Goal: Task Accomplishment & Management: Manage account settings

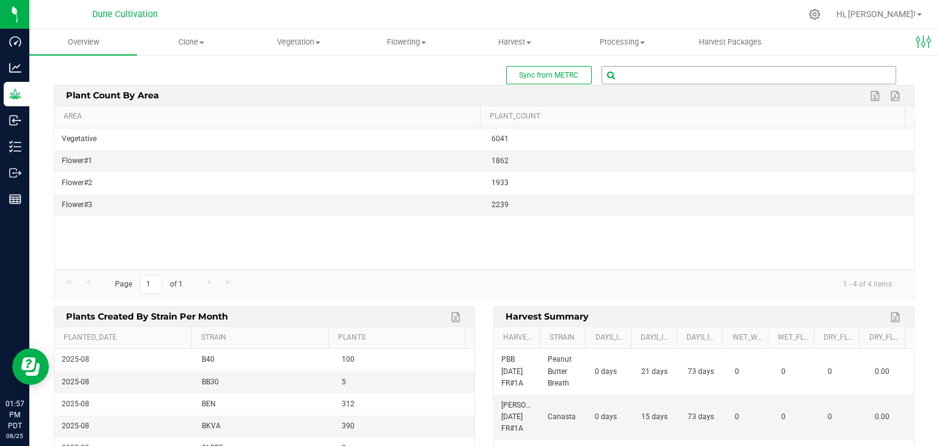
click at [653, 76] on input "text" at bounding box center [748, 75] width 293 height 17
click at [197, 38] on span "Clone" at bounding box center [190, 42] width 106 height 11
click at [183, 83] on span "Cloning groups" at bounding box center [183, 88] width 92 height 10
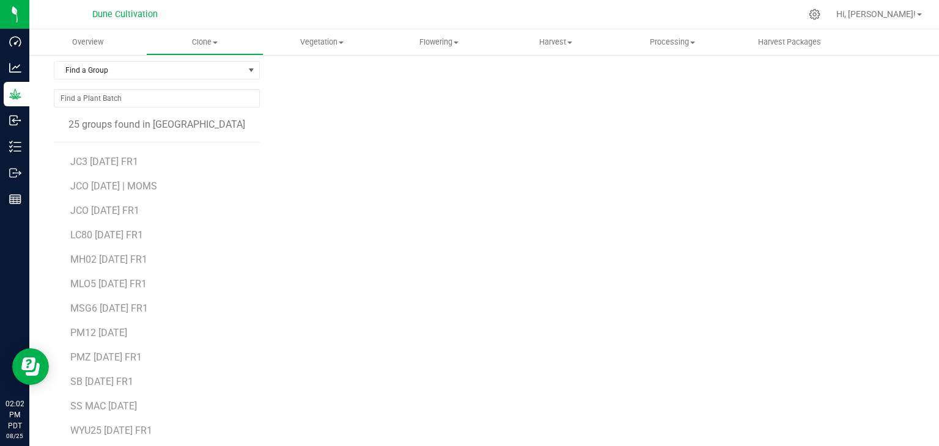
scroll to position [75, 0]
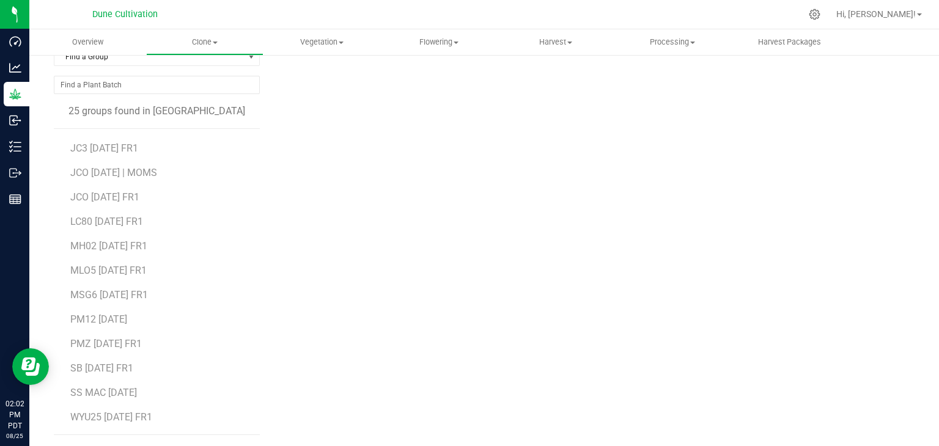
drag, startPoint x: 142, startPoint y: 335, endPoint x: 141, endPoint y: 341, distance: 6.1
click at [142, 334] on li "PMZ [DATE] FR1" at bounding box center [160, 339] width 181 height 24
click at [141, 342] on span "PMZ [DATE] FR1" at bounding box center [105, 344] width 71 height 12
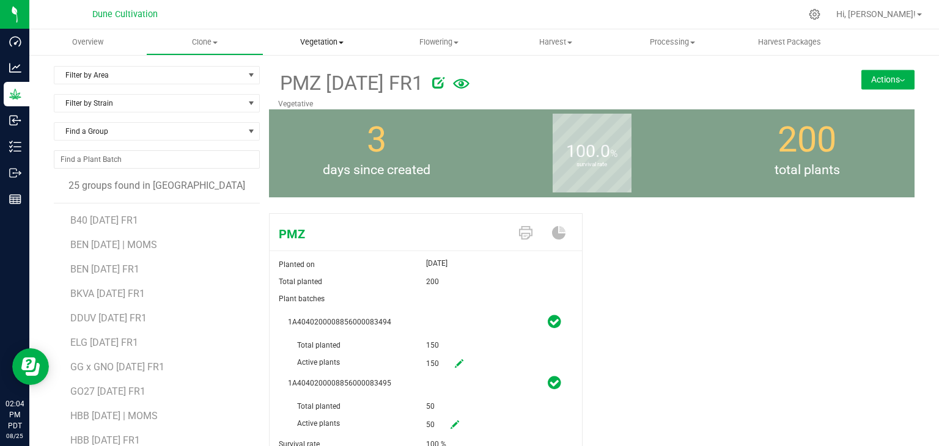
click at [334, 40] on span "Vegetation" at bounding box center [321, 42] width 115 height 11
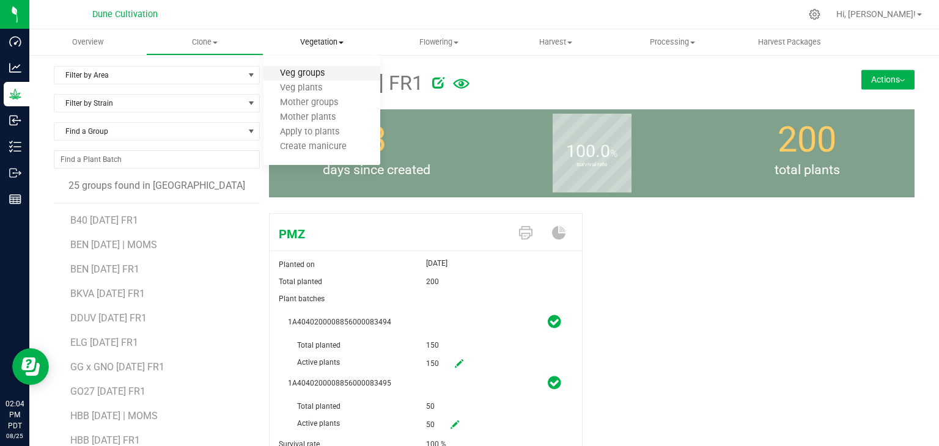
click at [312, 74] on span "Veg groups" at bounding box center [302, 73] width 78 height 10
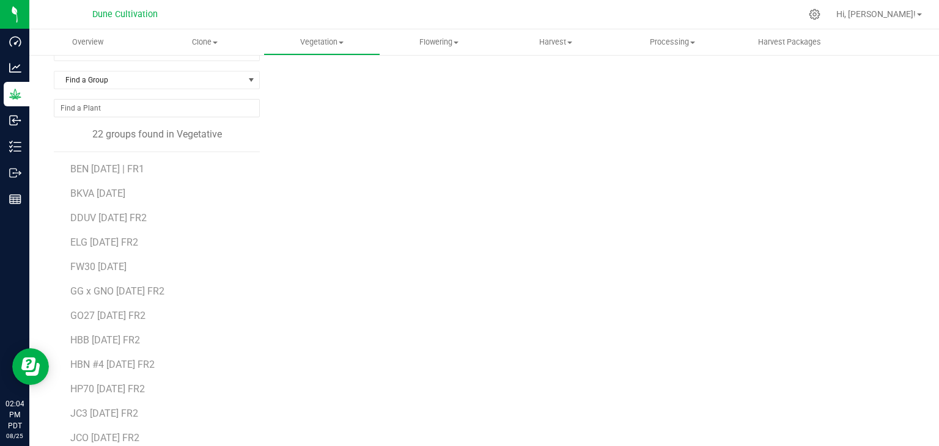
scroll to position [75, 0]
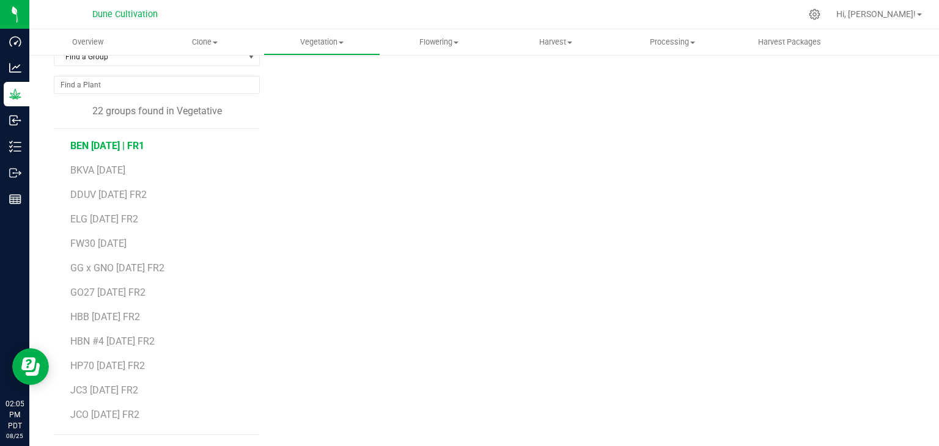
click at [130, 144] on span "BEN [DATE] | FR1" at bounding box center [107, 146] width 74 height 12
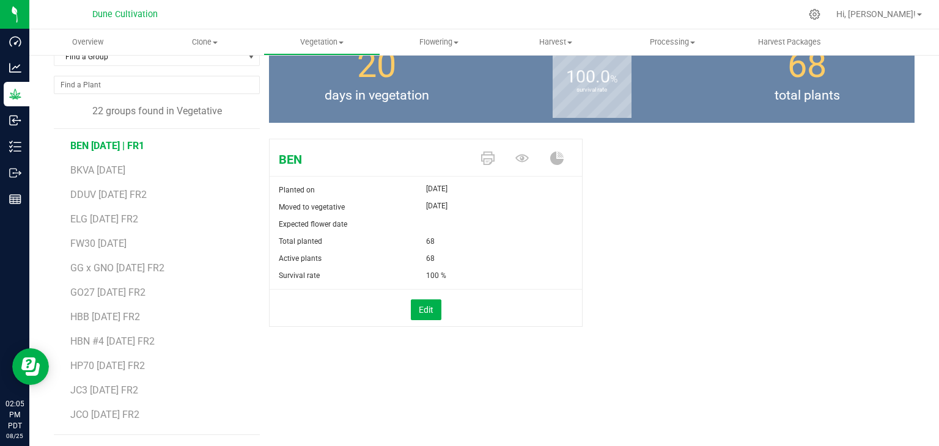
scroll to position [13, 0]
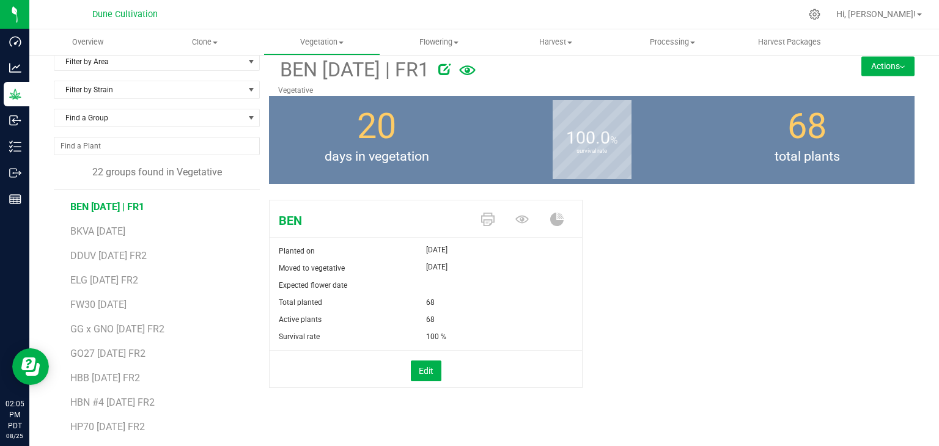
click at [144, 202] on span "BEN [DATE] | FR1" at bounding box center [107, 207] width 74 height 12
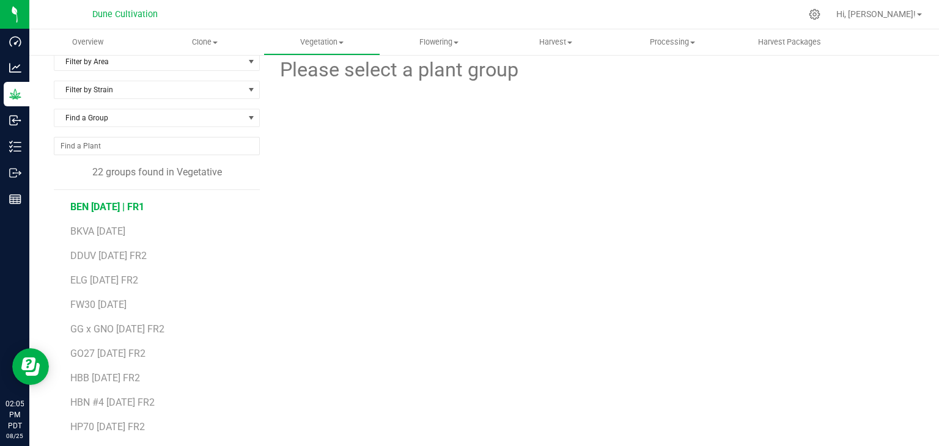
click at [144, 203] on span "BEN [DATE] | FR1" at bounding box center [107, 207] width 74 height 12
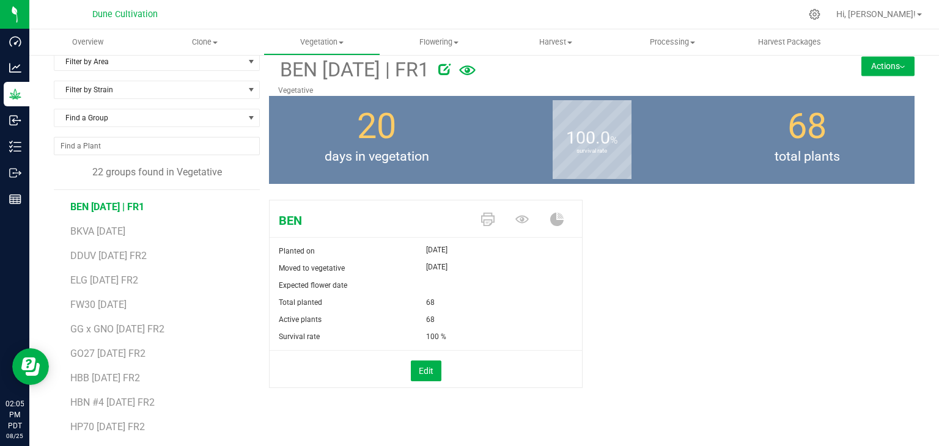
click at [450, 71] on icon at bounding box center [444, 69] width 12 height 12
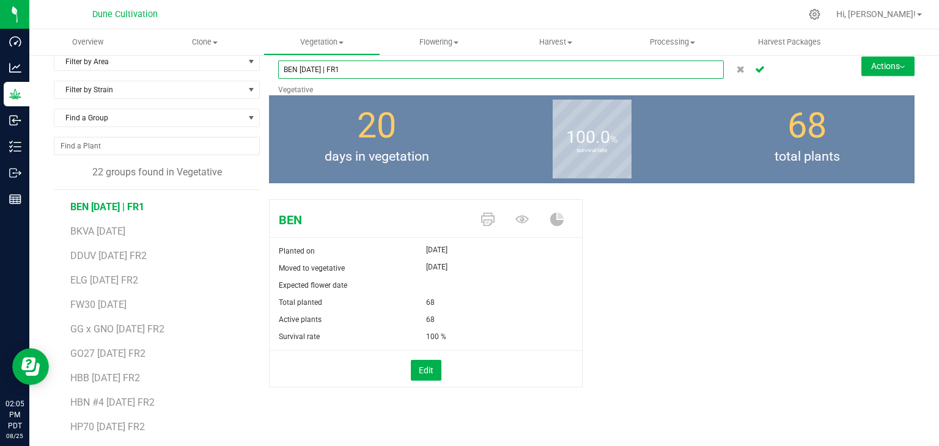
click at [356, 74] on input "BEN [DATE] | FR1" at bounding box center [500, 69] width 445 height 18
type input "BEN [DATE] | FR2"
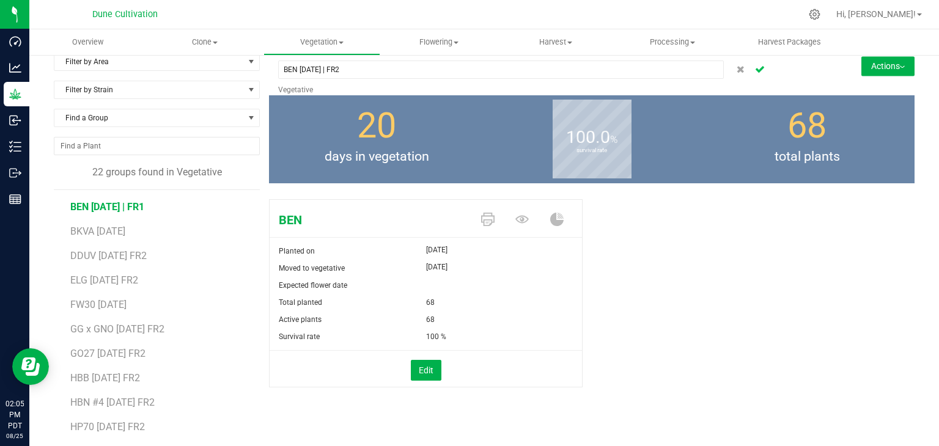
click at [755, 70] on icon "Cancel button" at bounding box center [760, 68] width 10 height 7
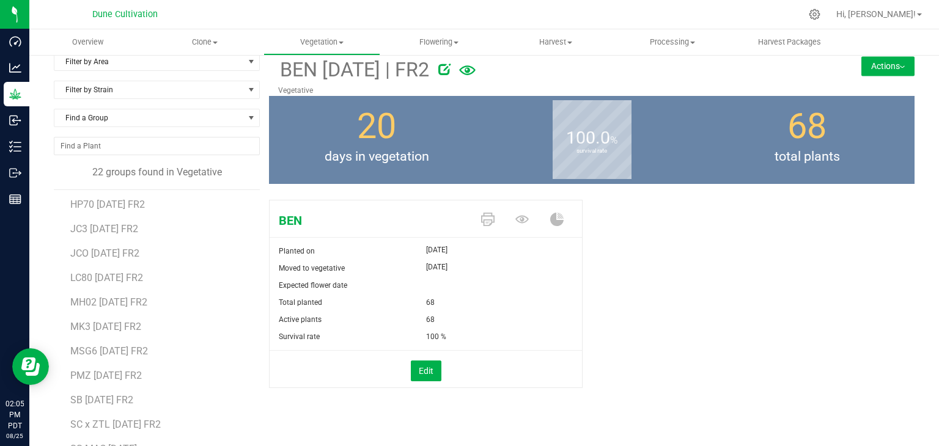
scroll to position [242, 0]
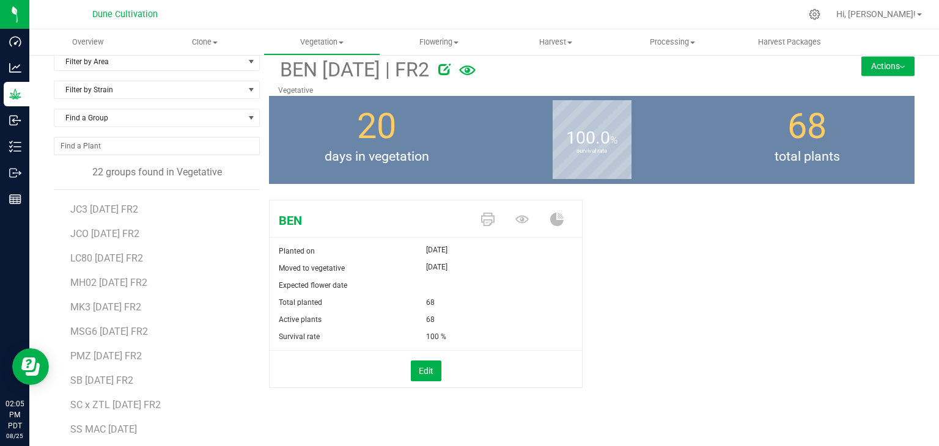
click at [114, 348] on li "PMZ [DATE] FR2" at bounding box center [160, 351] width 181 height 24
click at [137, 359] on span "PMZ [DATE] FR2" at bounding box center [105, 356] width 71 height 12
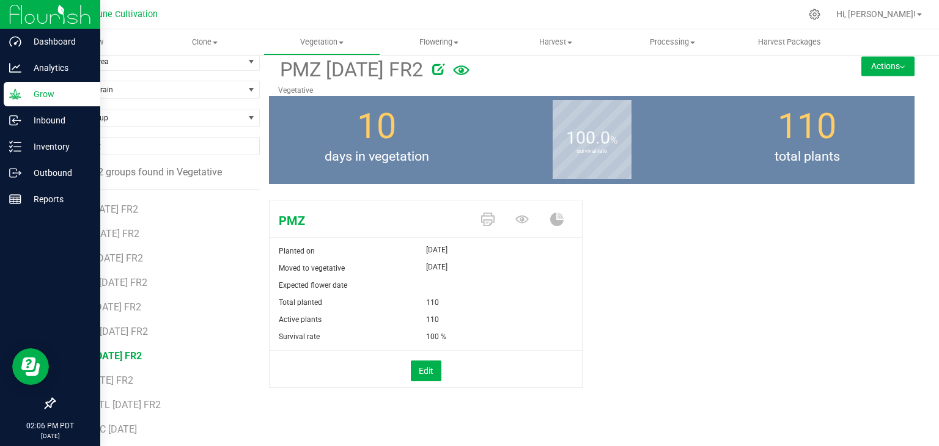
click at [57, 99] on p "Grow" at bounding box center [57, 94] width 73 height 15
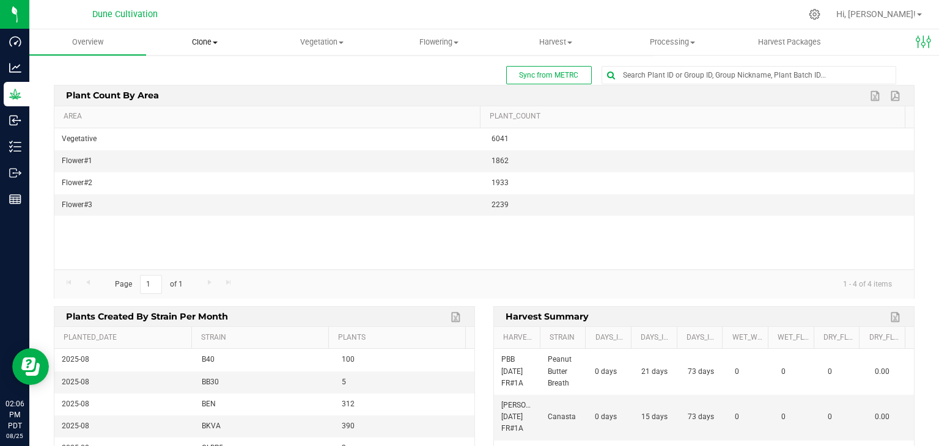
click at [208, 38] on span "Clone" at bounding box center [204, 42] width 115 height 11
click at [194, 75] on span "Create plants" at bounding box center [189, 73] width 86 height 10
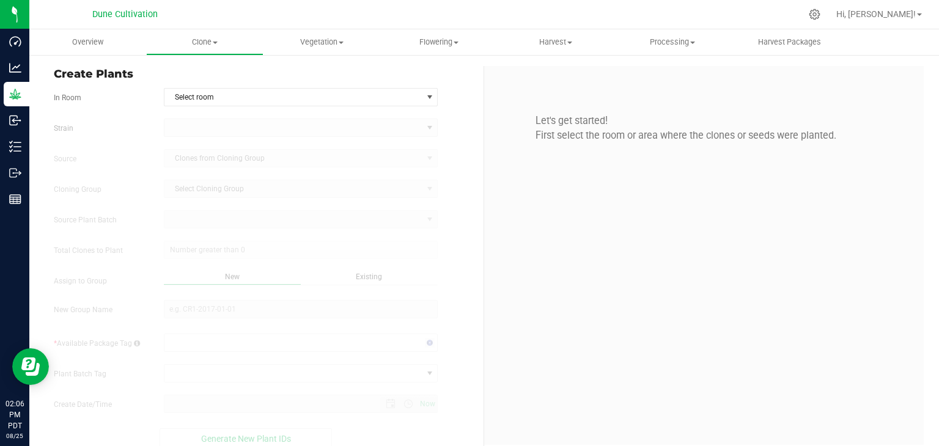
type input "[DATE] 2:06 PM"
click at [198, 92] on span "Select room" at bounding box center [293, 97] width 258 height 17
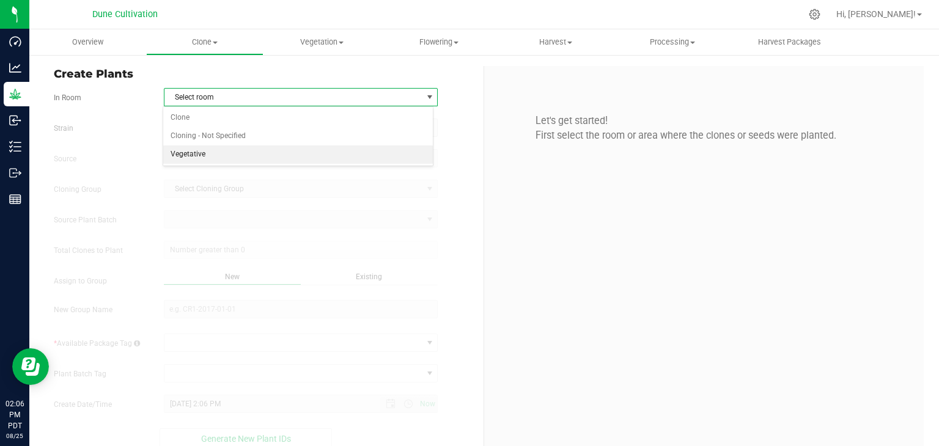
click at [203, 155] on li "Vegetative" at bounding box center [298, 154] width 270 height 18
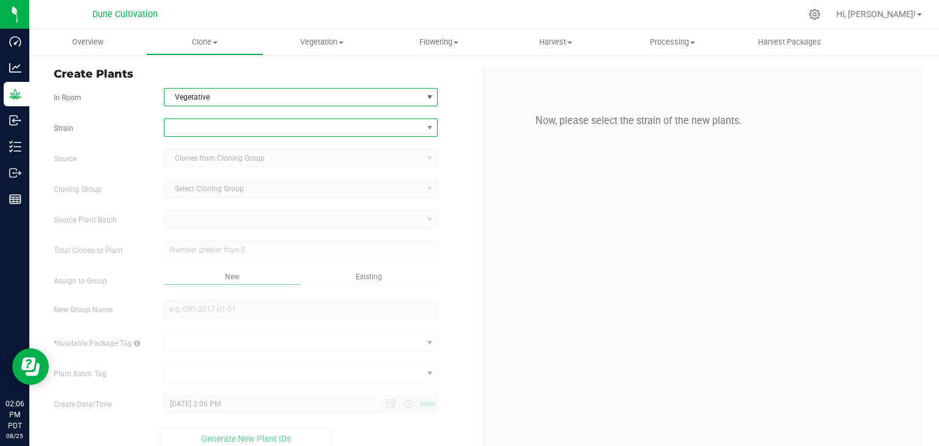
click at [192, 125] on span at bounding box center [293, 127] width 258 height 17
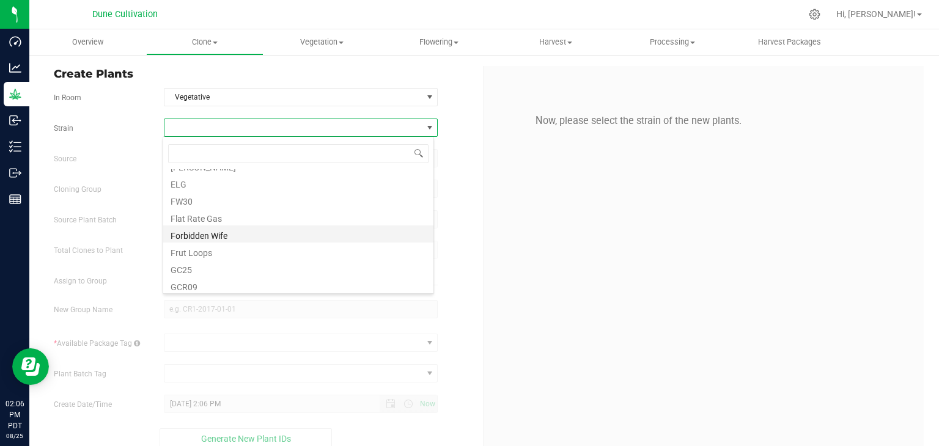
scroll to position [917, 0]
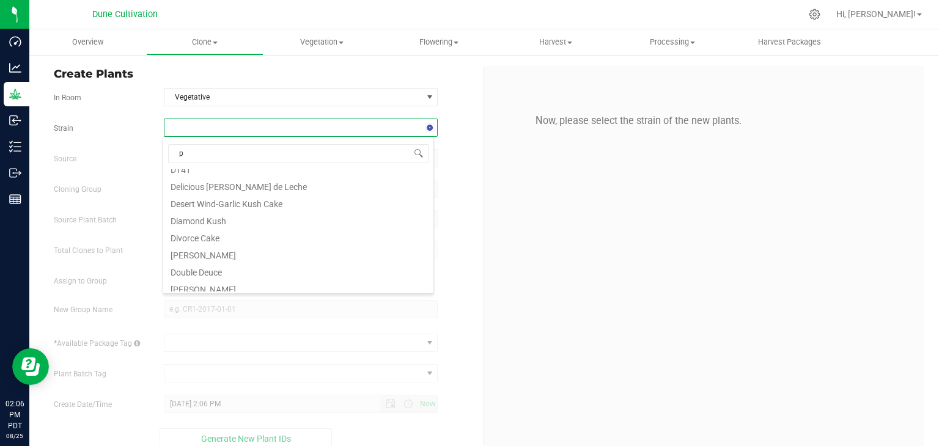
type input "pm"
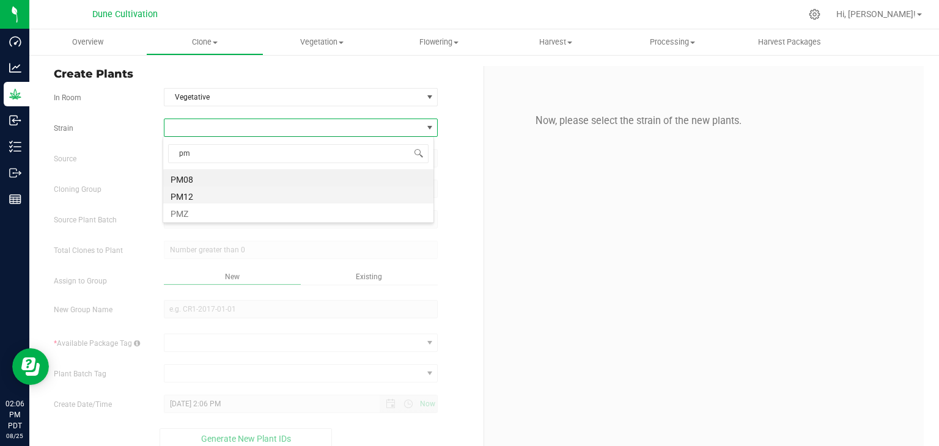
click at [196, 189] on li "PM12" at bounding box center [298, 194] width 270 height 17
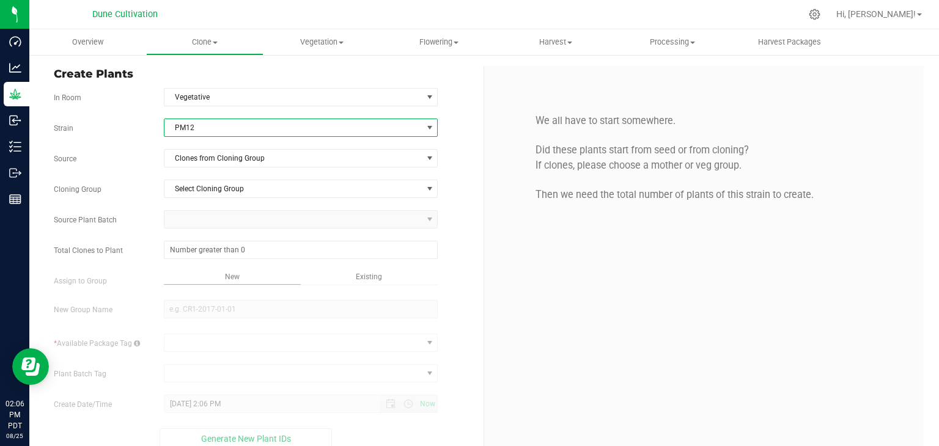
click at [207, 135] on span "PM12" at bounding box center [301, 128] width 274 height 18
click at [205, 130] on span "PM12" at bounding box center [293, 127] width 258 height 17
click at [203, 133] on span "PM12" at bounding box center [293, 127] width 258 height 17
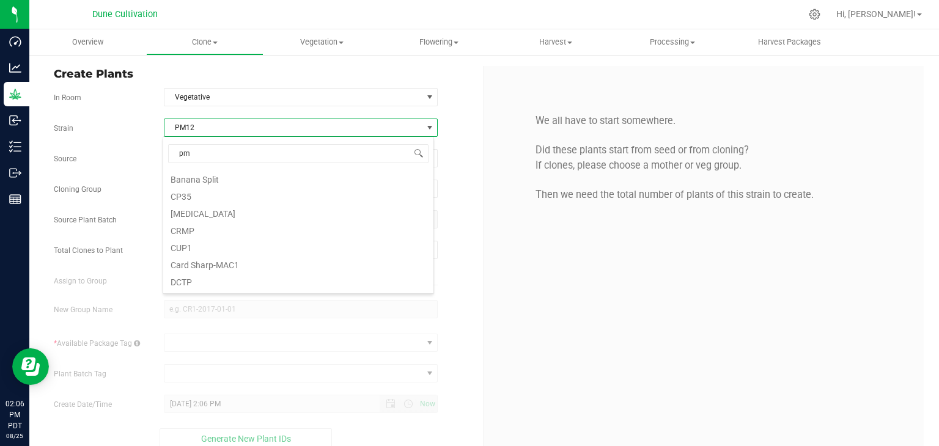
type input "pmz"
click at [221, 147] on div "Strain PMZ Source Clones from Cloning Group Cloning Group Select Cloning Group …" at bounding box center [264, 284] width 420 height 331
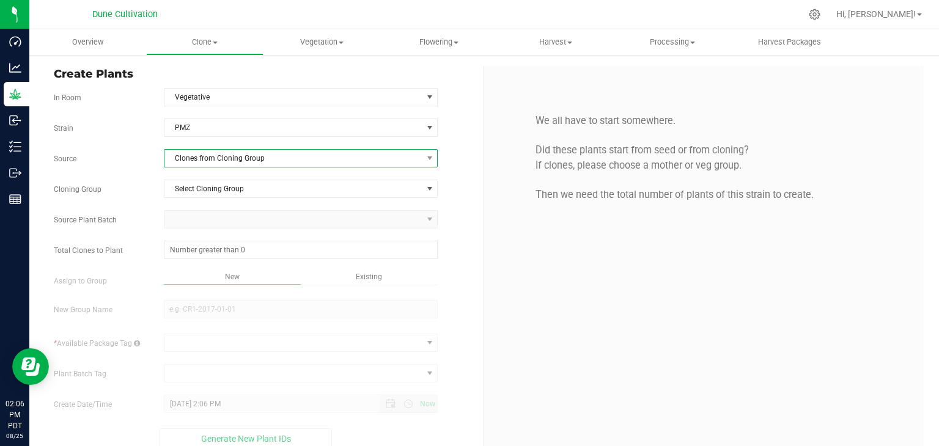
click at [232, 164] on span "Clones from Cloning Group" at bounding box center [293, 158] width 258 height 17
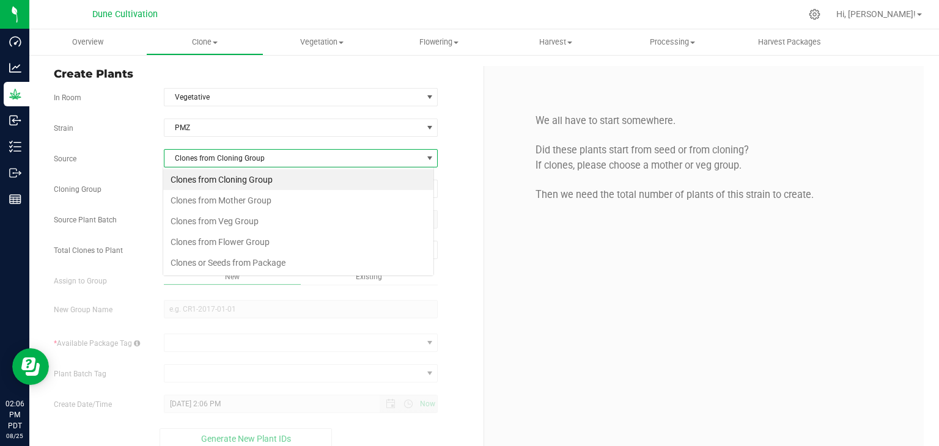
scroll to position [18, 271]
click at [237, 196] on li "Clones from Mother Group" at bounding box center [298, 200] width 270 height 21
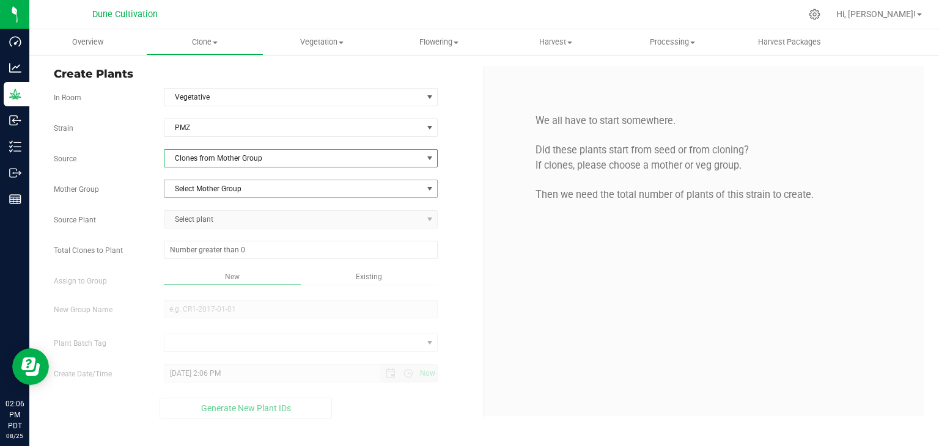
click at [229, 190] on span "Select Mother Group" at bounding box center [293, 188] width 258 height 17
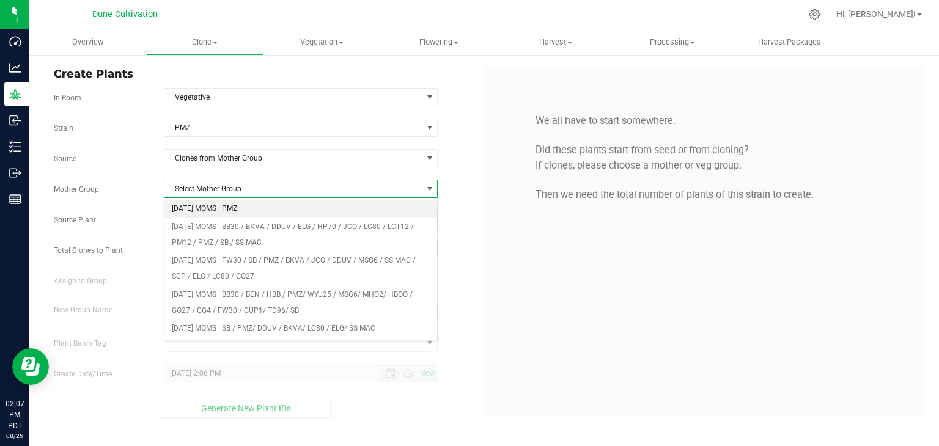
click at [218, 209] on li "[DATE] MOMS | PMZ" at bounding box center [300, 209] width 273 height 18
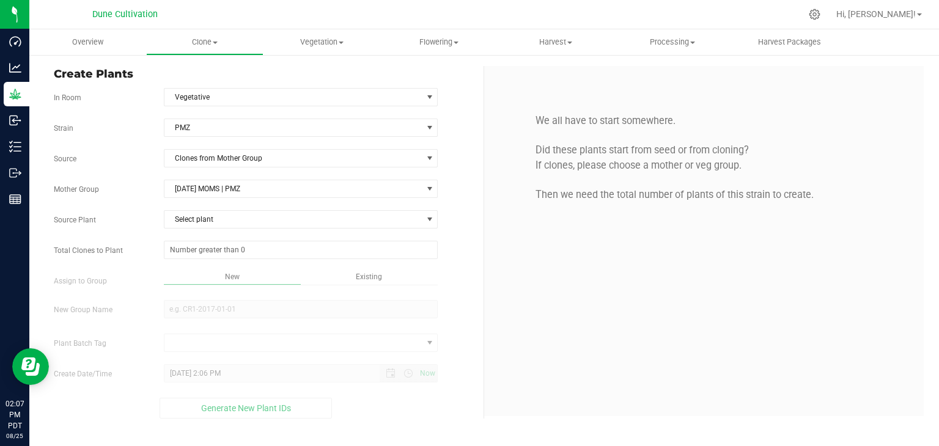
click at [266, 227] on div "Strain PMZ Source Clones from Mother Group Mother Group [DATE] MOMS | PMZ Selec…" at bounding box center [264, 269] width 420 height 300
click at [249, 214] on span "Select plant" at bounding box center [293, 219] width 258 height 17
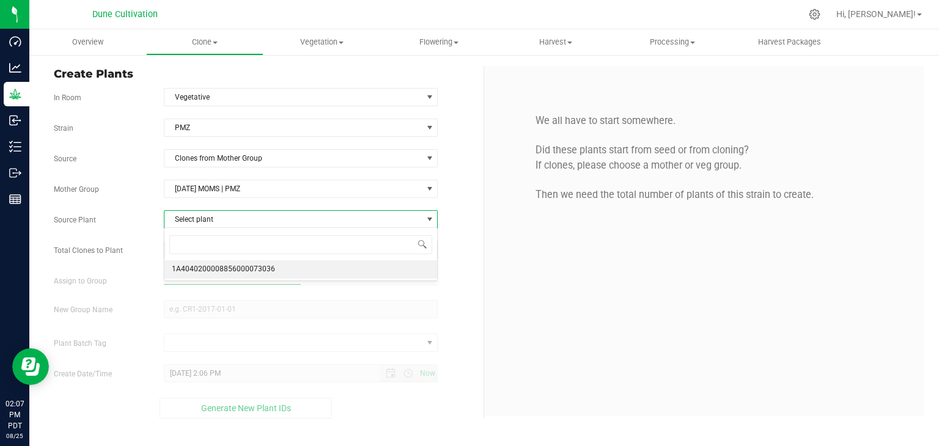
click at [263, 268] on span "1A4040200008856000073036" at bounding box center [223, 270] width 103 height 16
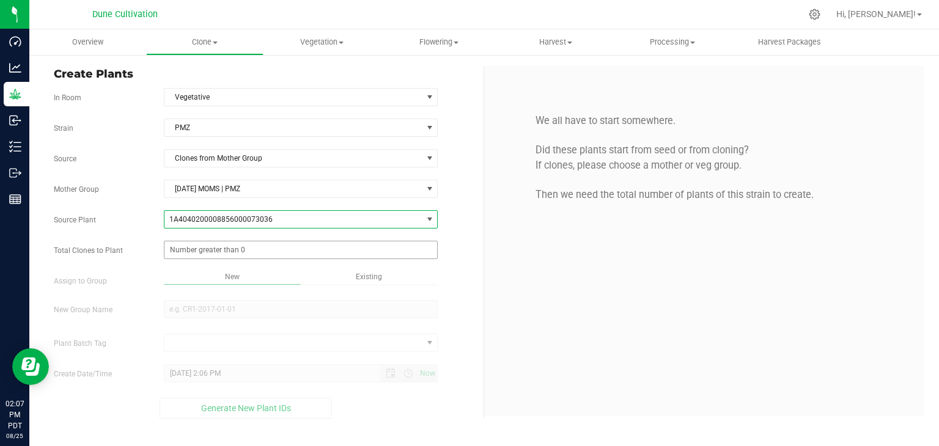
click at [226, 247] on span at bounding box center [301, 250] width 274 height 18
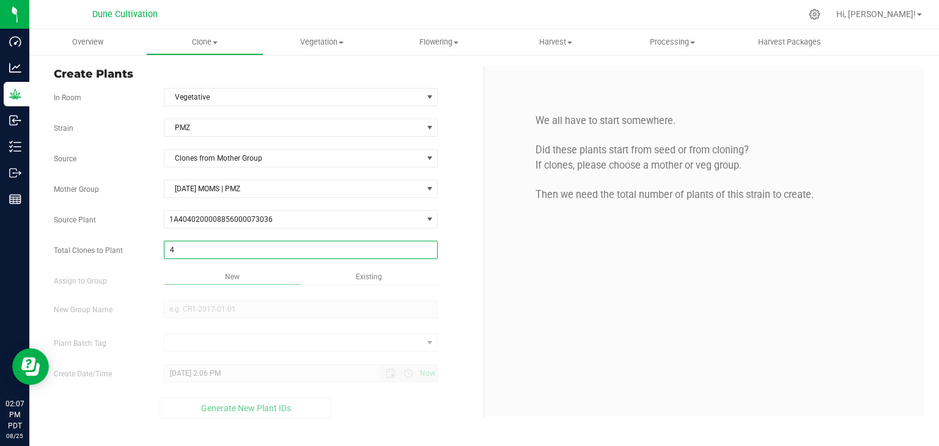
type input "41"
click at [262, 307] on div "Overview Clone Create plants Cloning groups Cloning plant batches Apply to plan…" at bounding box center [483, 237] width 909 height 417
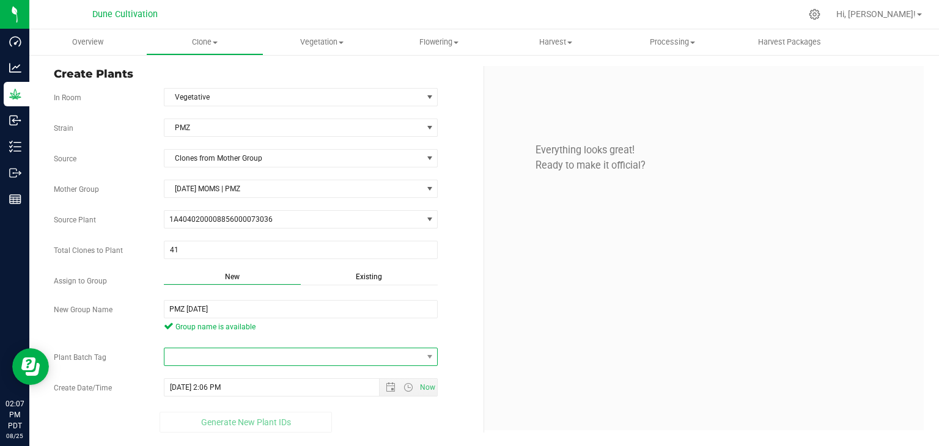
click at [253, 350] on span at bounding box center [293, 356] width 258 height 17
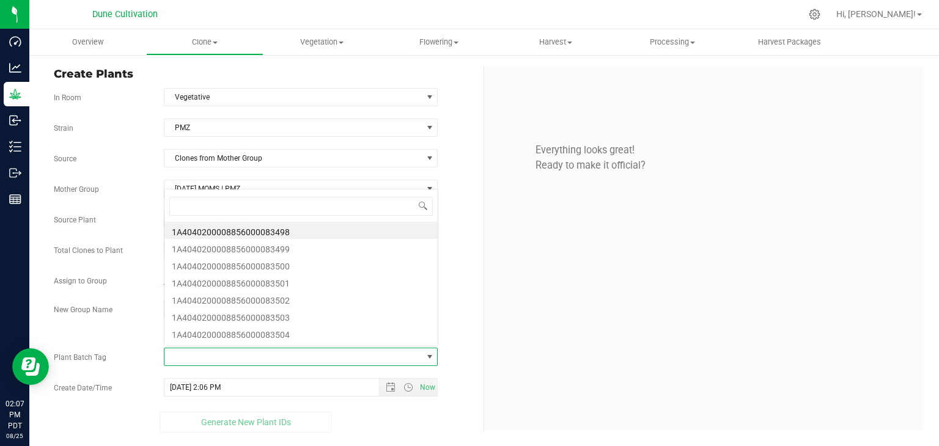
scroll to position [18, 271]
click at [293, 232] on li "1A4040200008856000083498" at bounding box center [300, 230] width 273 height 17
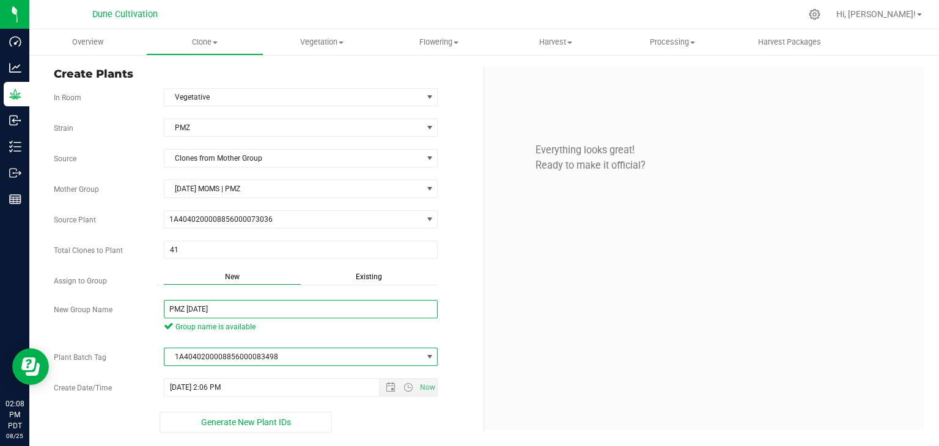
click at [224, 309] on input "PMZ [DATE]" at bounding box center [301, 309] width 274 height 18
click at [391, 385] on span "Open the date view" at bounding box center [391, 388] width 10 height 10
type input "PMZ [DATE] FR2"
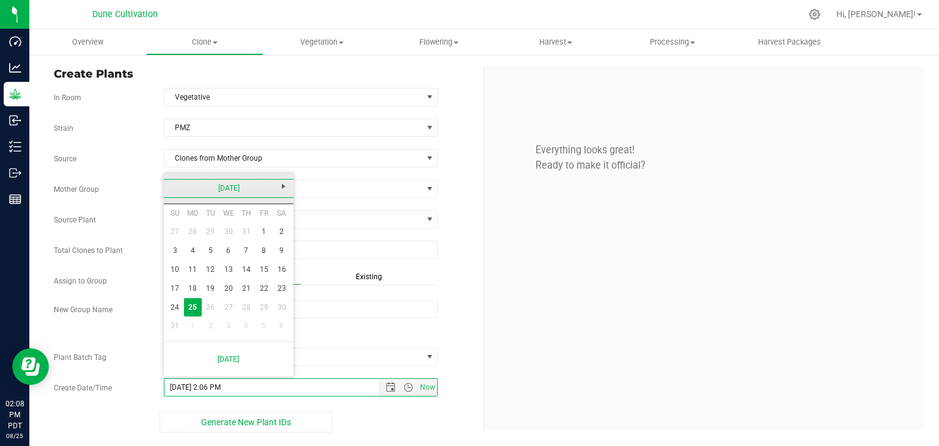
click at [178, 189] on link "[DATE]" at bounding box center [228, 188] width 131 height 19
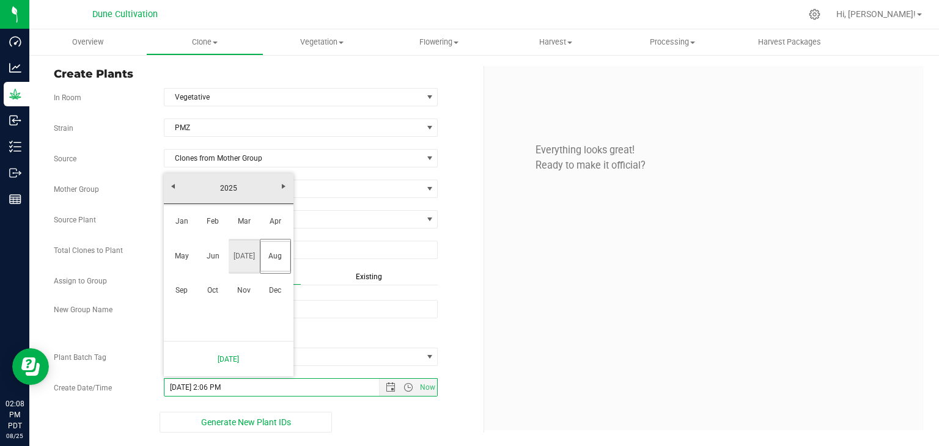
click at [249, 255] on link "[DATE]" at bounding box center [244, 256] width 31 height 31
click at [246, 302] on link "31" at bounding box center [246, 307] width 18 height 19
type input "[DATE] 2:06 PM"
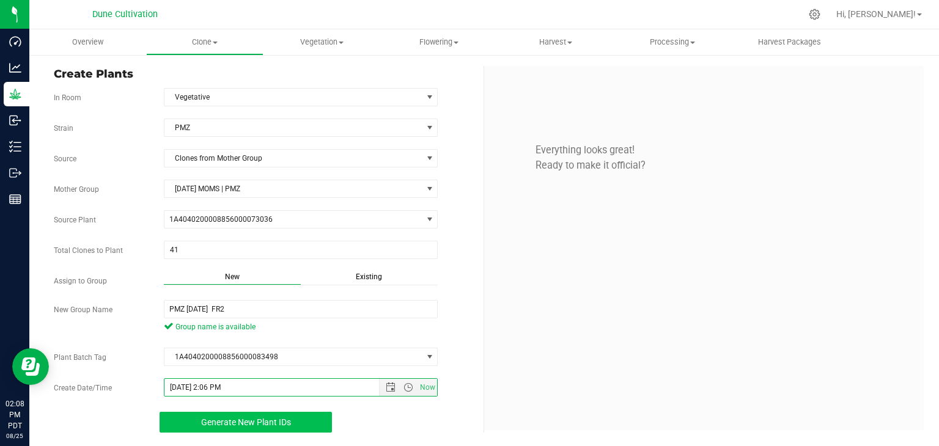
click at [262, 417] on span "Generate New Plant IDs" at bounding box center [246, 422] width 90 height 10
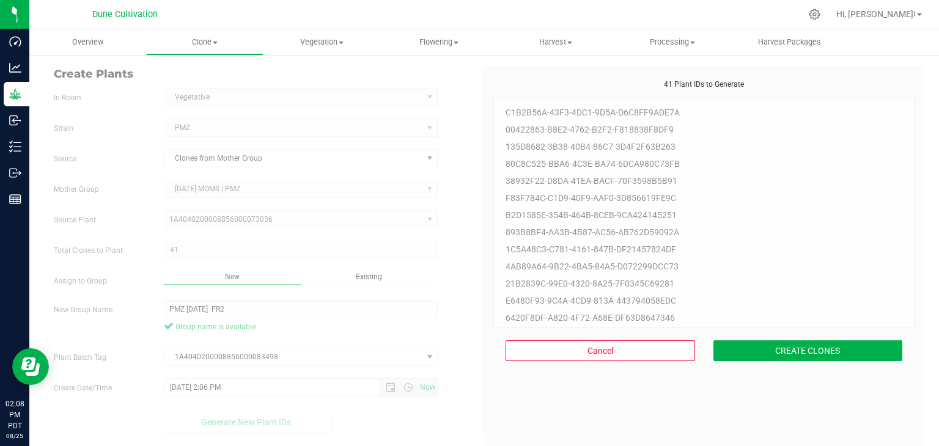
scroll to position [37, 0]
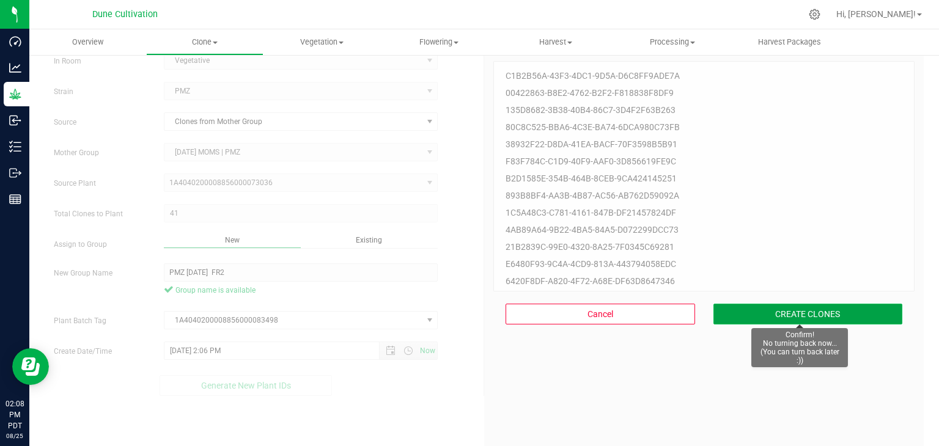
click at [824, 318] on button "CREATE CLONES" at bounding box center [807, 314] width 189 height 21
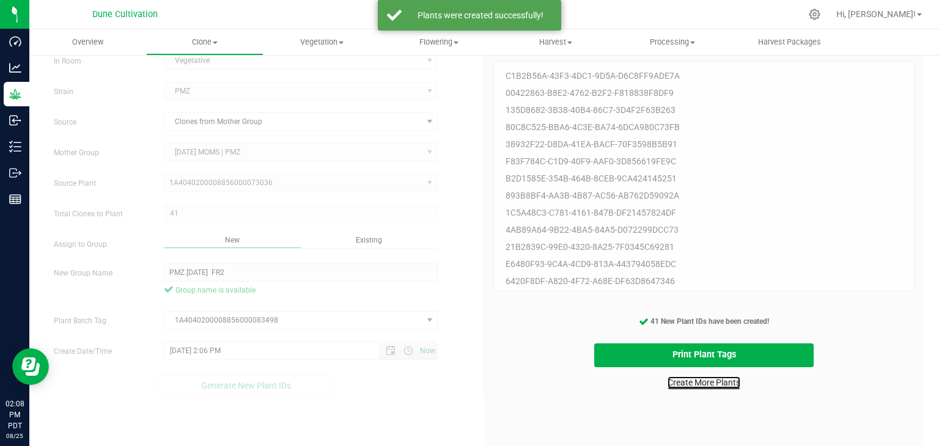
click at [687, 383] on link "Create More Plants" at bounding box center [703, 382] width 73 height 12
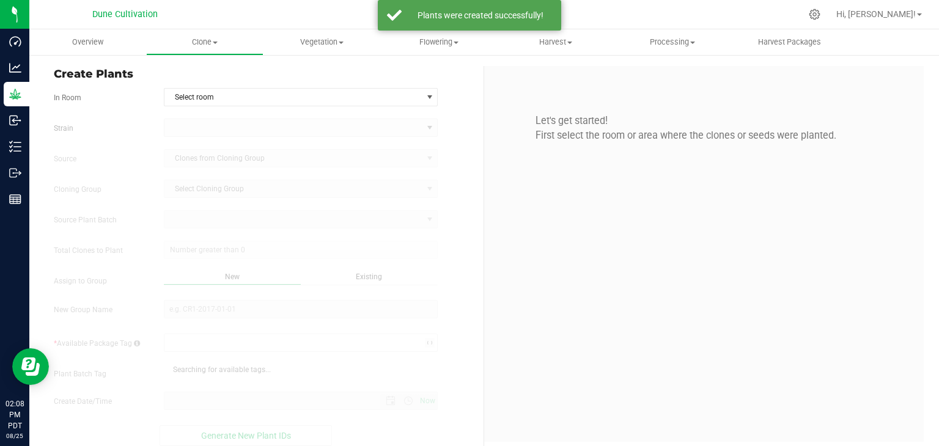
type input "[DATE] 2:08 PM"
click at [213, 95] on span "Select room" at bounding box center [293, 97] width 258 height 17
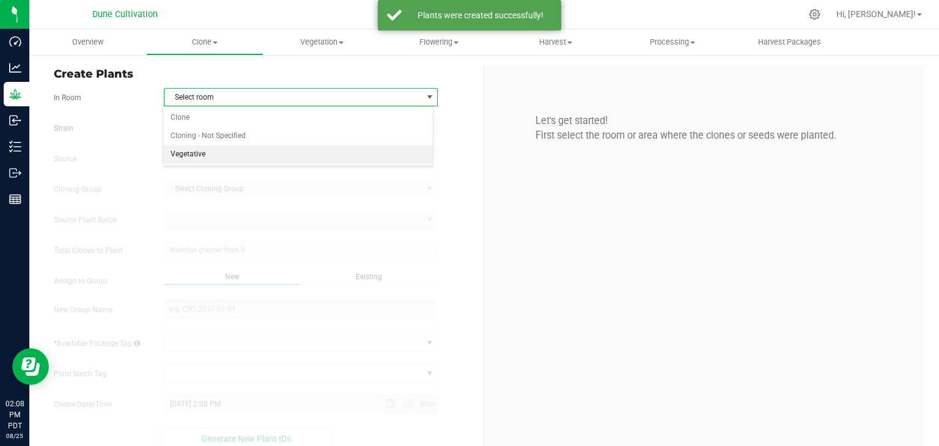
click at [217, 145] on li "Vegetative" at bounding box center [298, 154] width 270 height 18
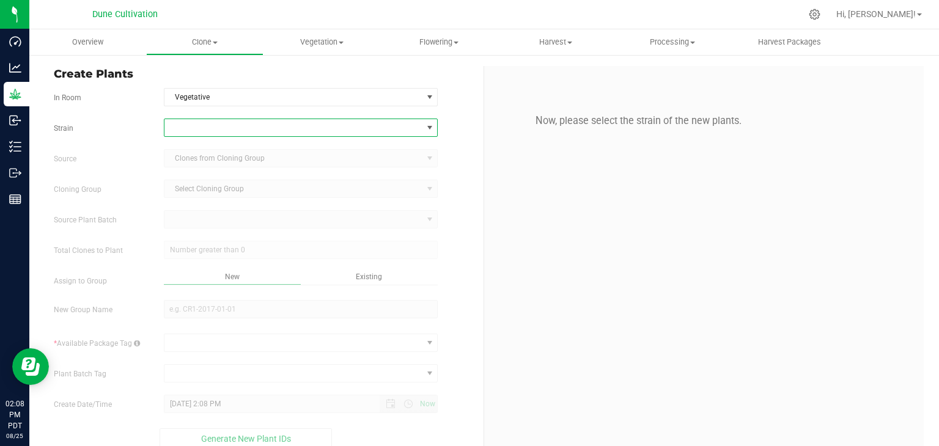
click at [230, 134] on span at bounding box center [293, 127] width 258 height 17
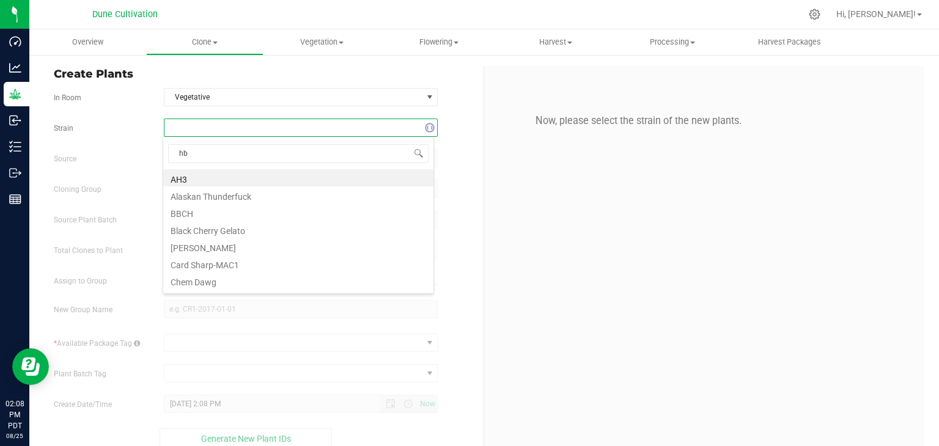
type input "hbn"
click at [220, 173] on li "HBN #4" at bounding box center [298, 177] width 270 height 17
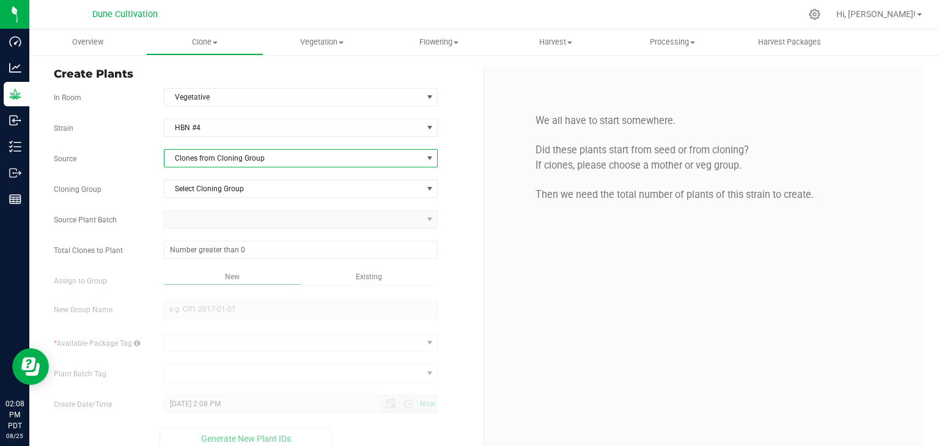
click at [211, 161] on span "Clones from Cloning Group" at bounding box center [293, 158] width 258 height 17
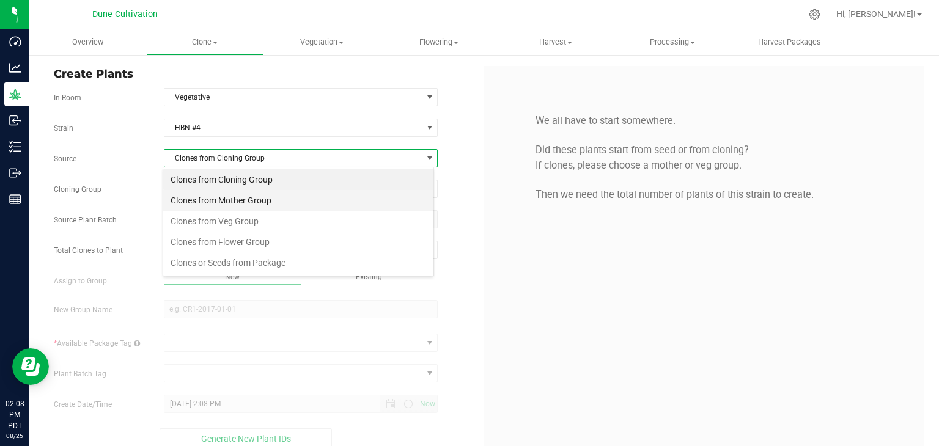
scroll to position [18, 271]
click at [222, 201] on li "Clones from Mother Group" at bounding box center [298, 200] width 270 height 21
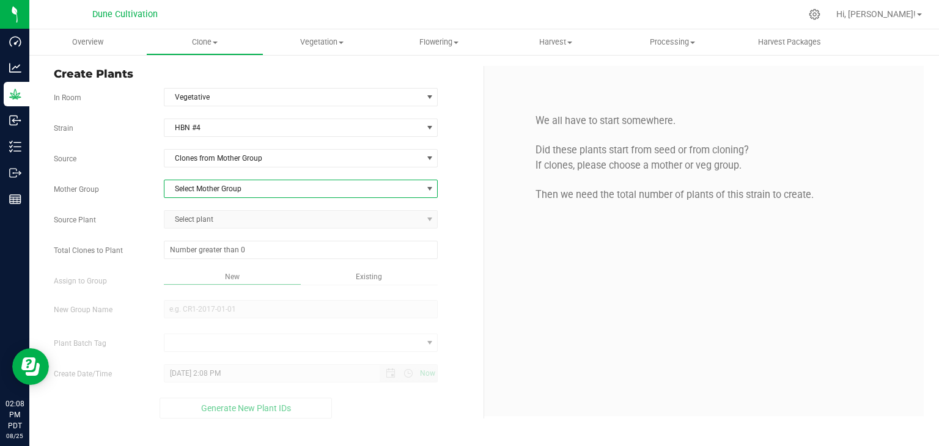
click at [213, 189] on span "Select Mother Group" at bounding box center [293, 188] width 258 height 17
click at [211, 207] on li "[DATE] MOMS | DCTP / HBB / HBN #4 / LMD1 / OC12 / PMZ / SCP" at bounding box center [300, 209] width 273 height 18
click at [213, 211] on span "Select plant" at bounding box center [293, 219] width 258 height 17
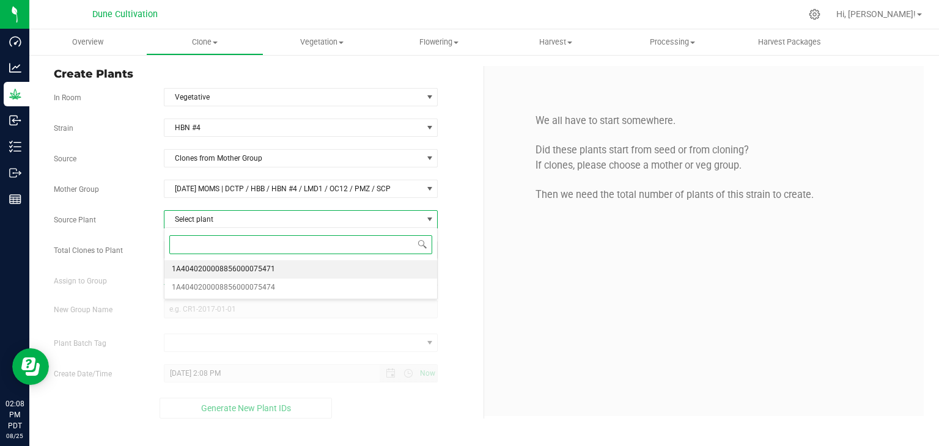
click at [220, 275] on ul "1A4040200008856000075471 1A4040200008856000075474" at bounding box center [300, 278] width 273 height 36
click at [225, 285] on span "1A4040200008856000075474" at bounding box center [223, 288] width 103 height 16
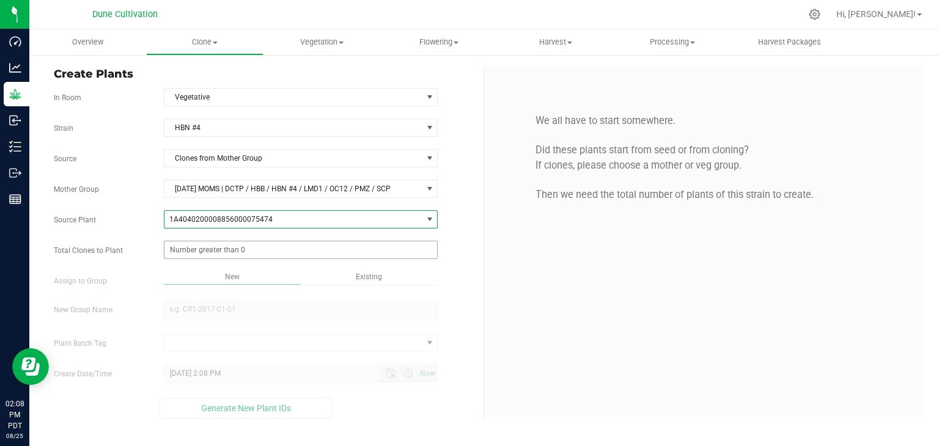
click at [222, 250] on span at bounding box center [301, 250] width 274 height 18
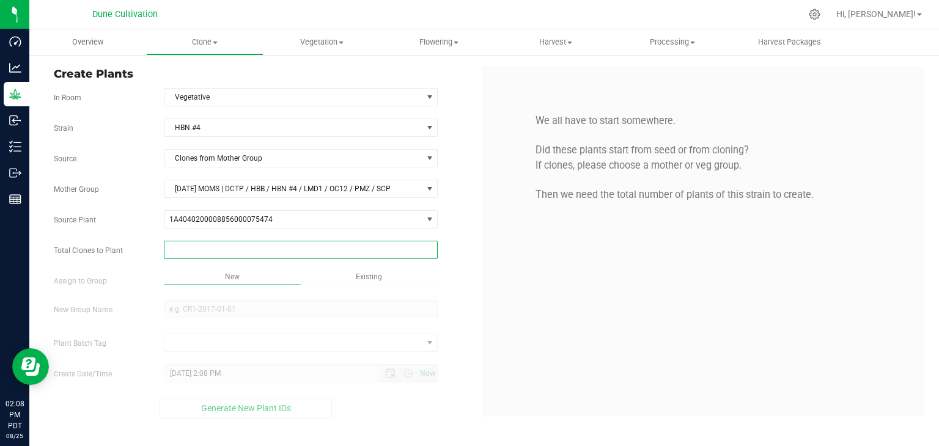
type input "1"
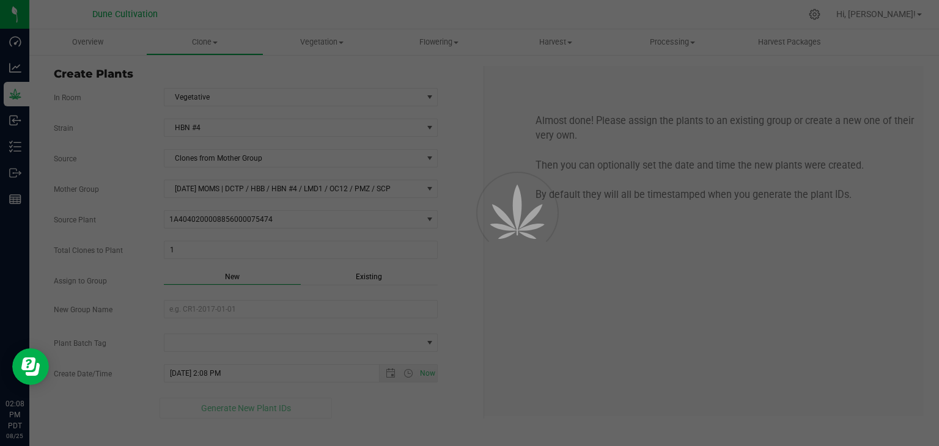
click at [202, 282] on div "Overview Clone Create plants Cloning groups Cloning plant batches Apply to plan…" at bounding box center [483, 237] width 909 height 417
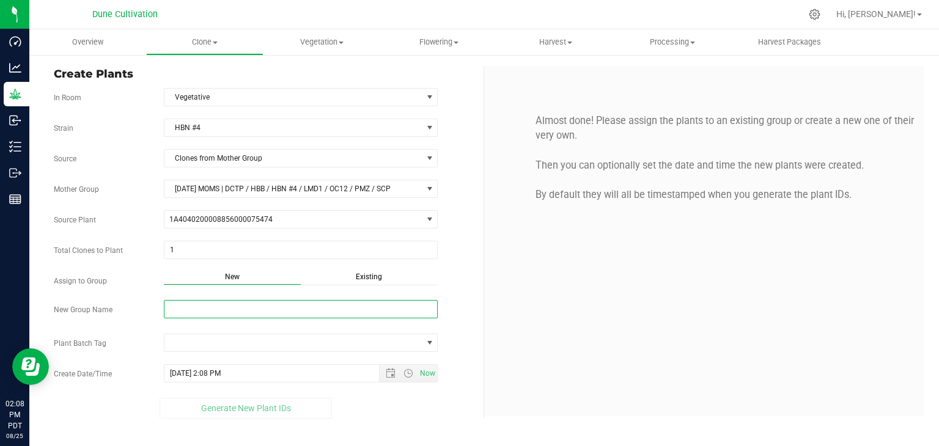
click at [203, 316] on input "New Group Name" at bounding box center [301, 309] width 274 height 18
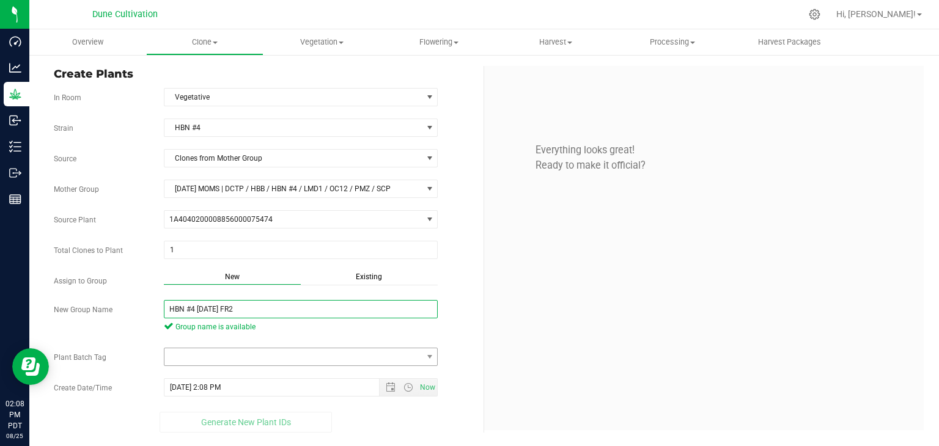
type input "HBN #4 [DATE] FR2"
click at [231, 360] on span at bounding box center [293, 356] width 258 height 17
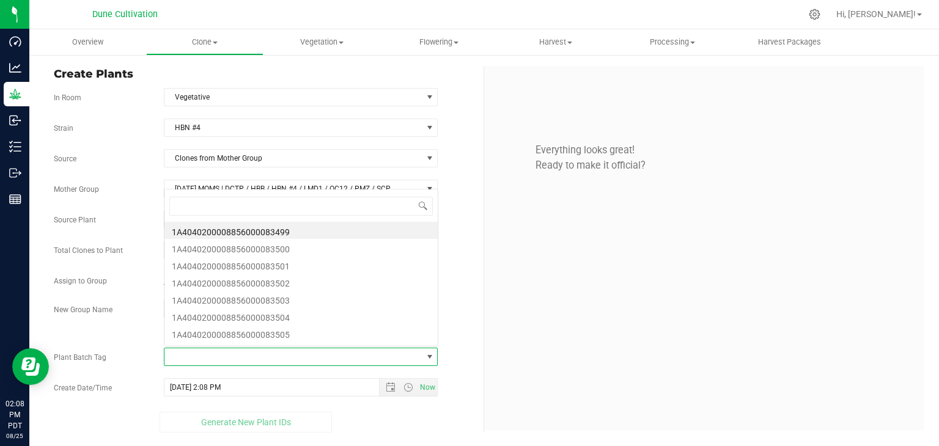
scroll to position [18, 271]
drag, startPoint x: 259, startPoint y: 232, endPoint x: 262, endPoint y: 254, distance: 22.1
click at [259, 231] on li "1A4040200008856000083499" at bounding box center [300, 230] width 273 height 17
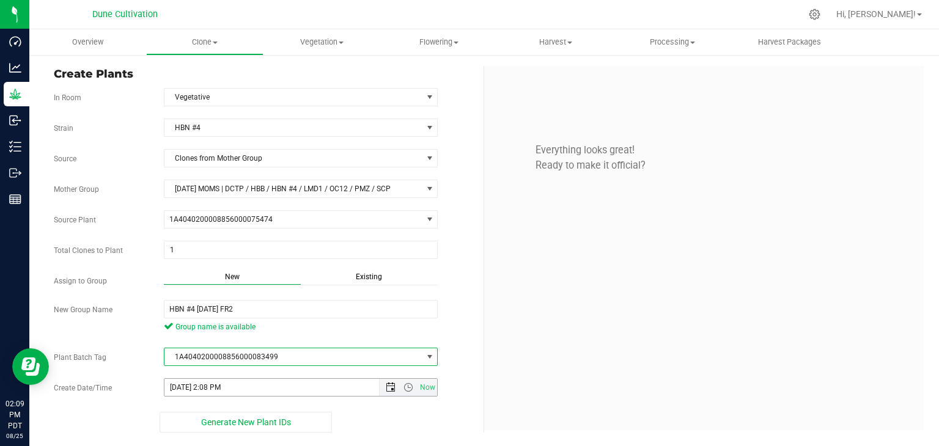
click at [396, 382] on span "Now" at bounding box center [408, 387] width 58 height 17
click at [395, 383] on span "Open the date view" at bounding box center [391, 388] width 10 height 10
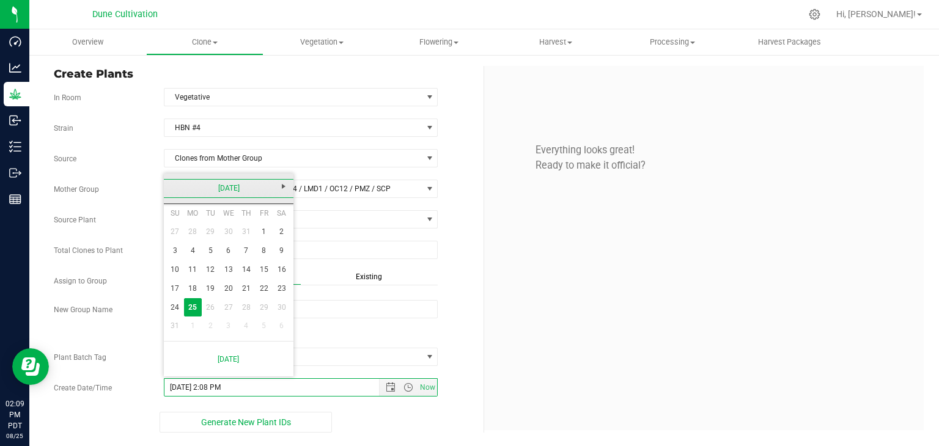
drag, startPoint x: 172, startPoint y: 188, endPoint x: 184, endPoint y: 200, distance: 17.7
click at [171, 188] on link "[DATE]" at bounding box center [228, 188] width 131 height 19
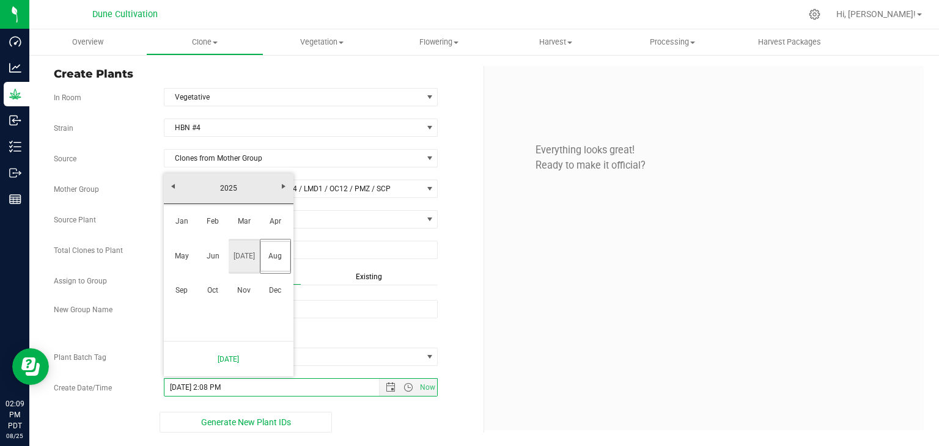
click at [244, 255] on link "[DATE]" at bounding box center [244, 256] width 31 height 31
click at [249, 306] on link "31" at bounding box center [246, 307] width 18 height 19
type input "[DATE] 2:08 PM"
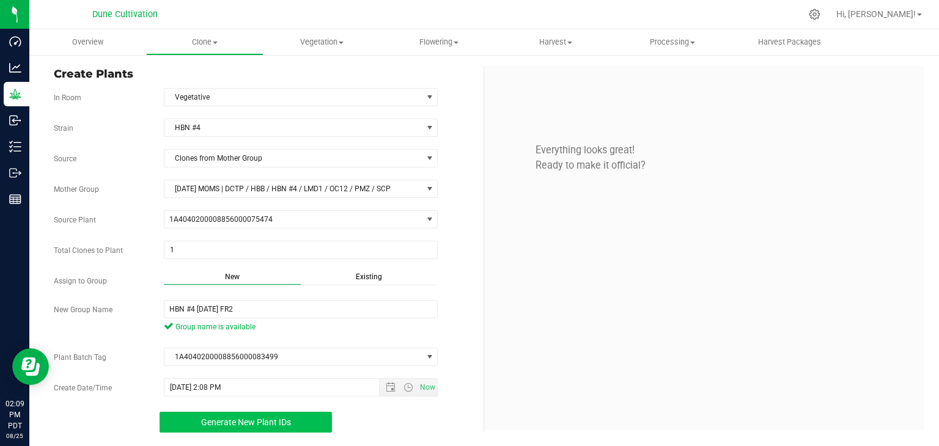
click at [284, 428] on button "Generate New Plant IDs" at bounding box center [245, 422] width 173 height 21
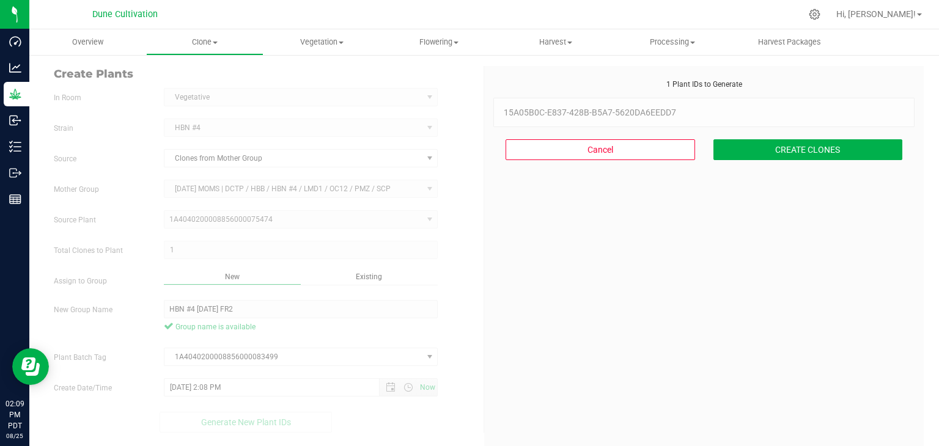
scroll to position [37, 0]
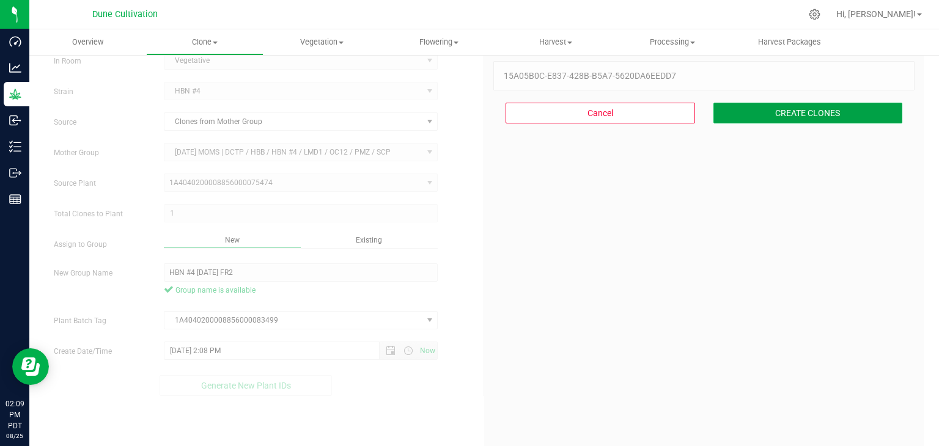
click at [764, 114] on button "CREATE CLONES" at bounding box center [807, 113] width 189 height 21
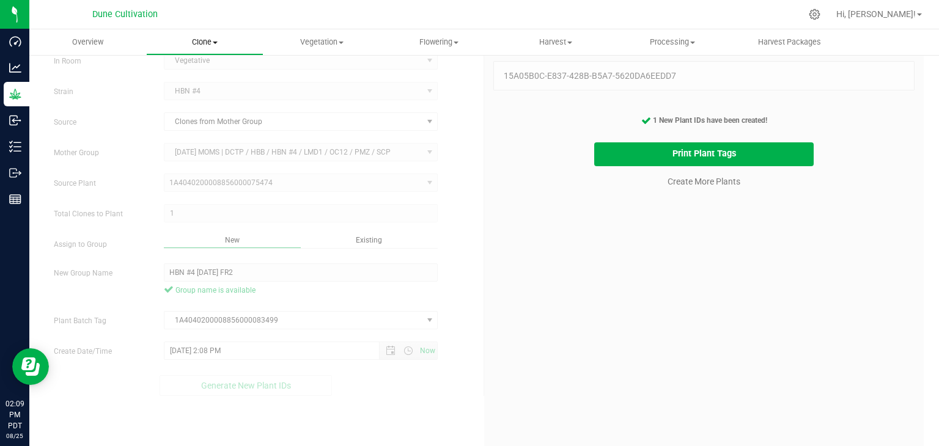
click at [217, 40] on span "Clone" at bounding box center [204, 42] width 115 height 11
click at [210, 84] on span "Cloning groups" at bounding box center [192, 88] width 92 height 10
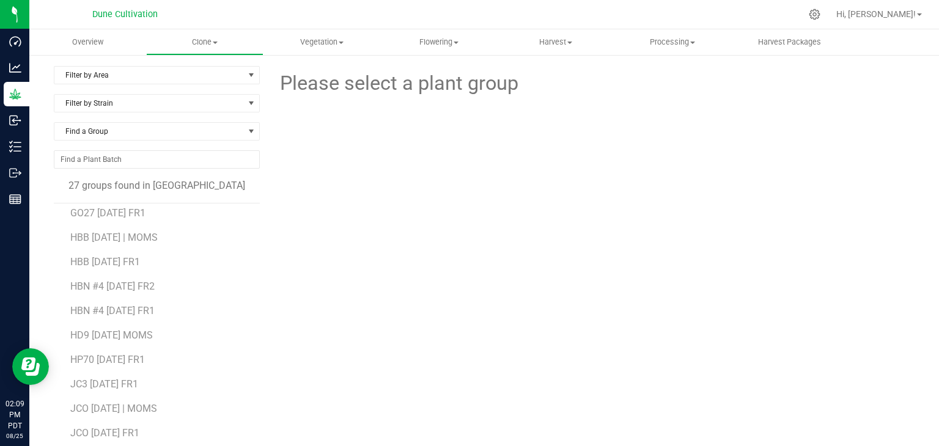
scroll to position [183, 0]
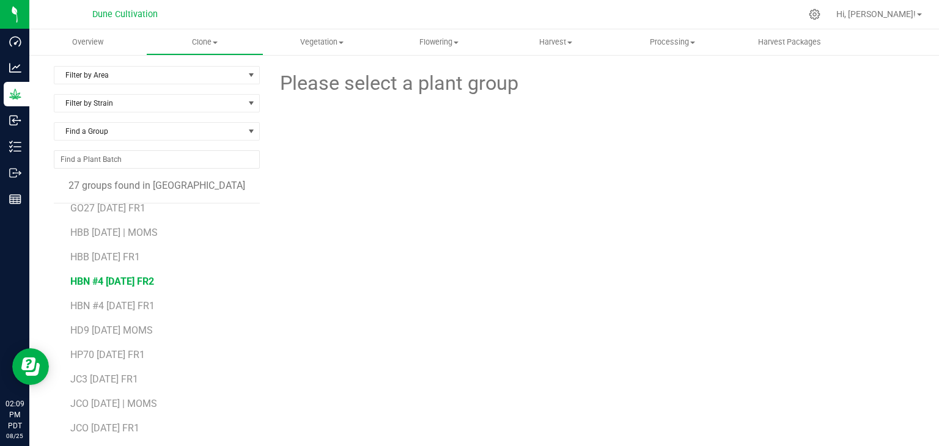
click at [136, 279] on span "HBN #4 [DATE] FR2" at bounding box center [112, 282] width 84 height 12
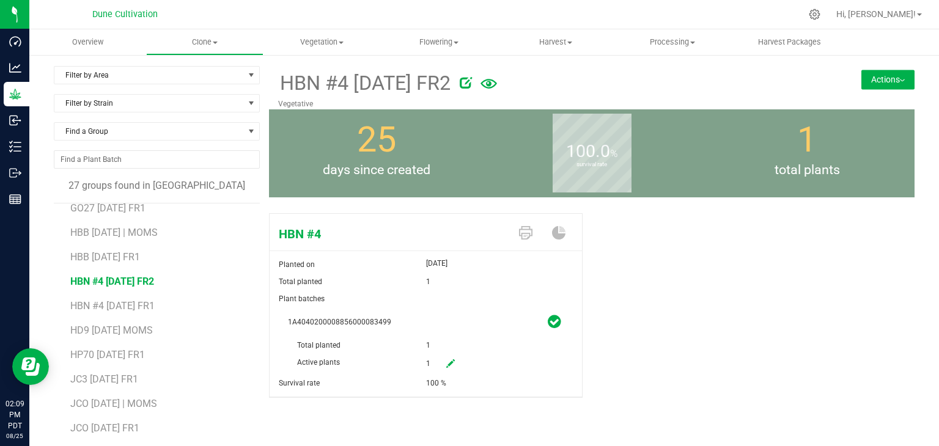
click at [446, 361] on icon at bounding box center [450, 363] width 9 height 9
click at [471, 354] on span "1 1" at bounding box center [467, 364] width 82 height 21
click at [469, 345] on div "1" at bounding box center [453, 345] width 55 height 17
drag, startPoint x: 900, startPoint y: 71, endPoint x: 896, endPoint y: 84, distance: 12.8
click at [895, 76] on button "Actions" at bounding box center [887, 80] width 53 height 20
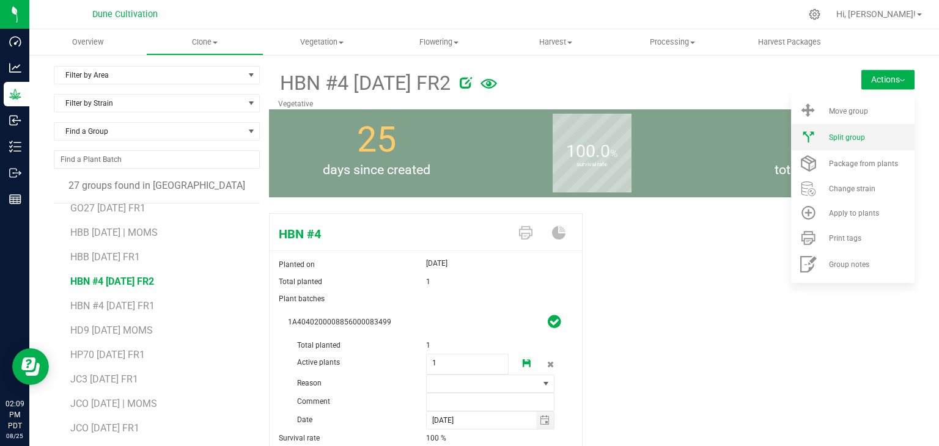
click at [839, 135] on span "Split group" at bounding box center [847, 137] width 36 height 9
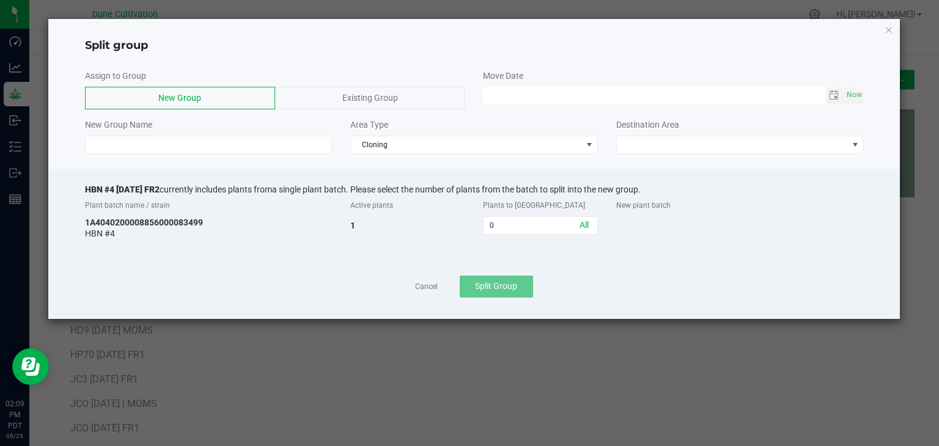
click at [464, 162] on div at bounding box center [474, 164] width 852 height 9
click at [456, 142] on span "Cloning" at bounding box center [466, 144] width 231 height 17
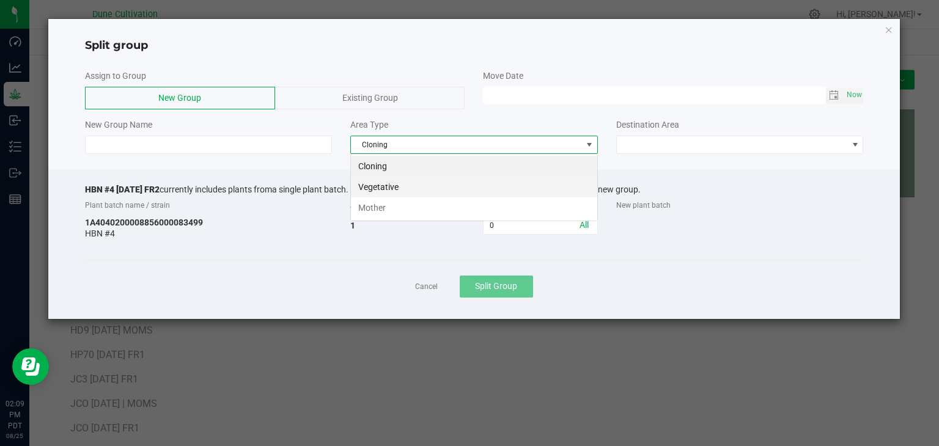
scroll to position [18, 247]
click at [444, 183] on li "Vegetative" at bounding box center [474, 187] width 246 height 21
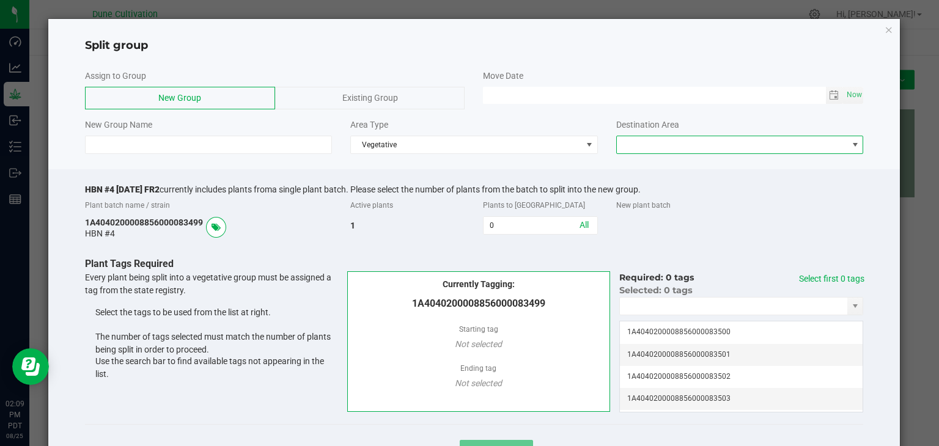
drag, startPoint x: 699, startPoint y: 140, endPoint x: 698, endPoint y: 147, distance: 7.4
click at [698, 140] on span at bounding box center [732, 144] width 231 height 17
click at [653, 166] on li "Vegetative" at bounding box center [731, 166] width 243 height 21
click at [843, 90] on span "Now" at bounding box center [853, 95] width 21 height 18
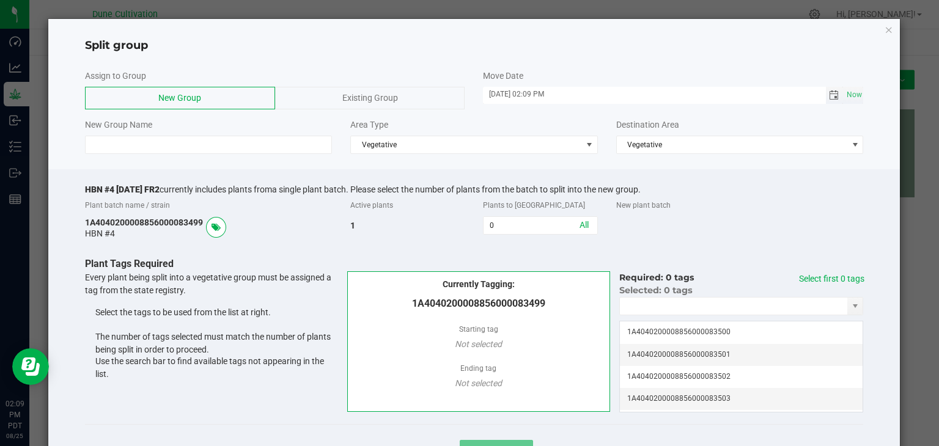
click at [827, 89] on span "Toggle calendar" at bounding box center [835, 95] width 18 height 17
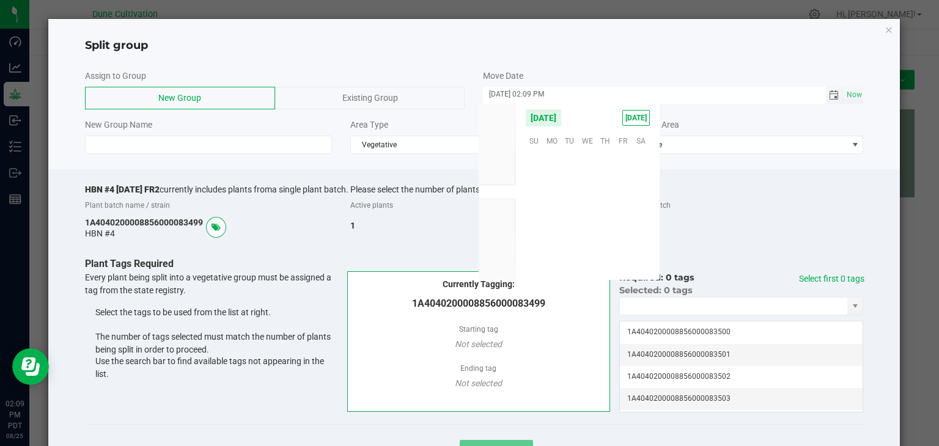
scroll to position [198090, 0]
click at [625, 192] on span "15" at bounding box center [623, 197] width 18 height 19
type input "[DATE] 02:09 PM"
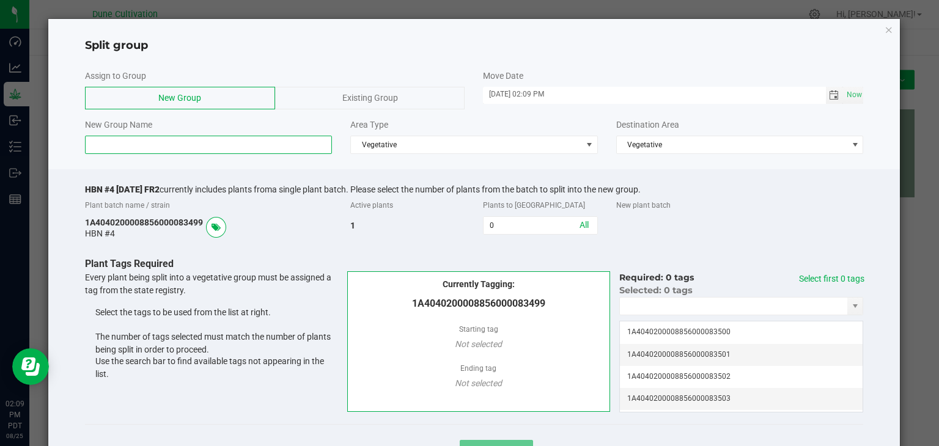
drag, startPoint x: 185, startPoint y: 148, endPoint x: 200, endPoint y: 150, distance: 15.3
click at [186, 148] on input at bounding box center [208, 145] width 247 height 18
click at [335, 97] on div "Existing Group" at bounding box center [370, 98] width 190 height 23
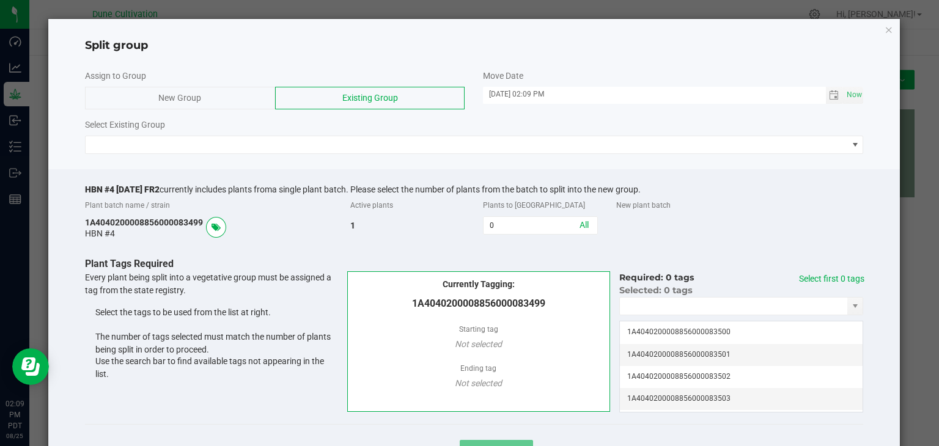
click at [200, 155] on div "Assign to Group New Group Existing Group Move Date [DATE] 02:09 PM Now Select E…" at bounding box center [474, 112] width 852 height 97
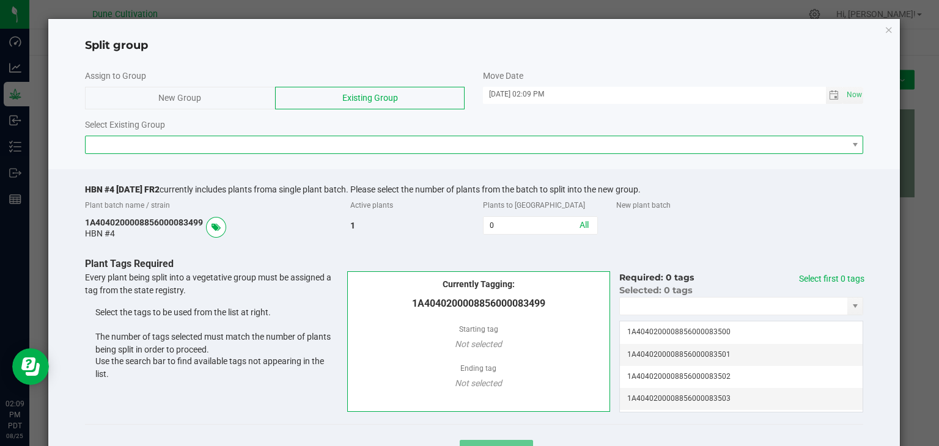
click at [203, 147] on span at bounding box center [467, 144] width 762 height 17
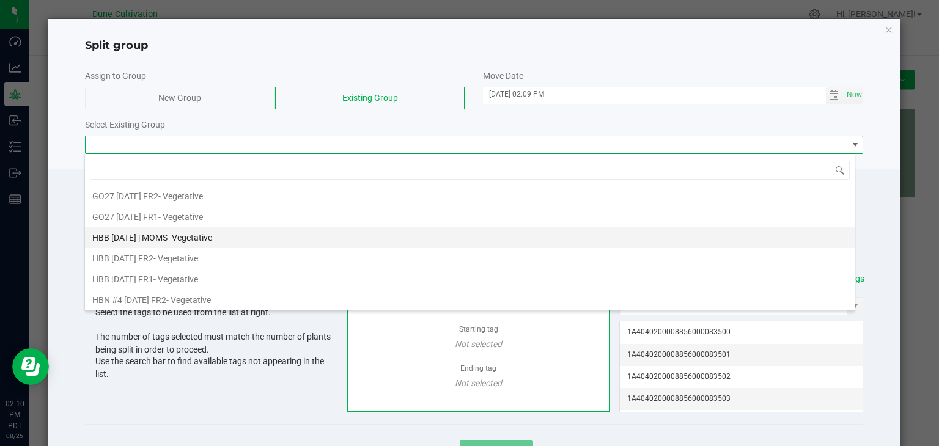
scroll to position [611, 0]
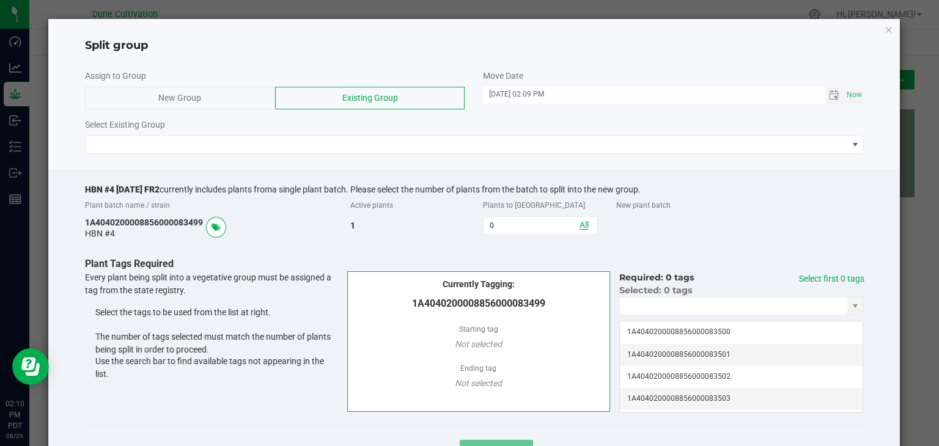
click at [579, 220] on link "All" at bounding box center [583, 225] width 9 height 10
type input "1"
click at [837, 286] on div "Select first 1 tag" at bounding box center [829, 281] width 69 height 16
click at [841, 279] on link "Select first 1 tag" at bounding box center [833, 279] width 61 height 10
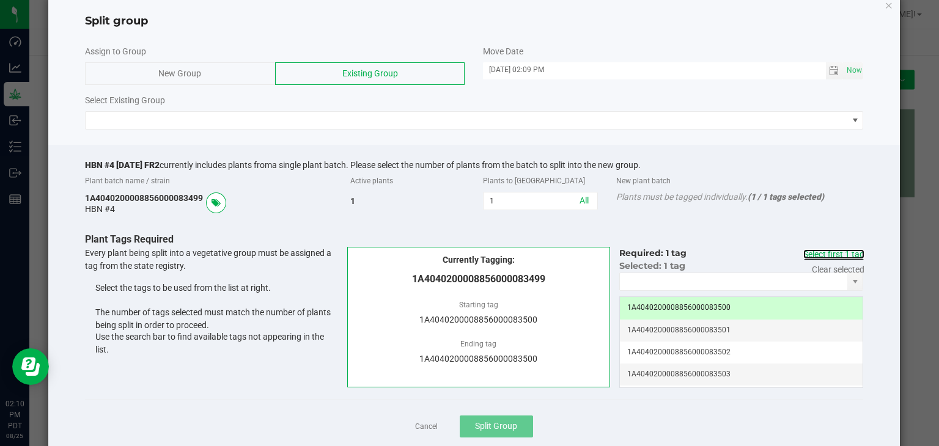
scroll to position [0, 0]
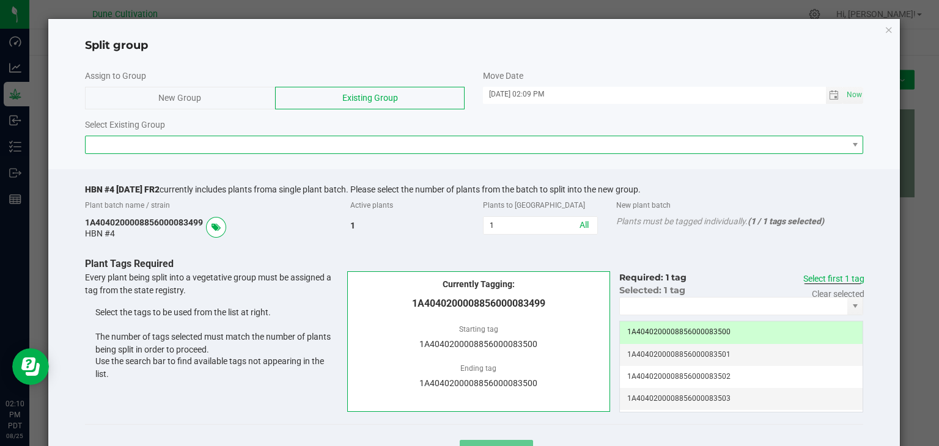
click at [524, 143] on span at bounding box center [467, 144] width 762 height 17
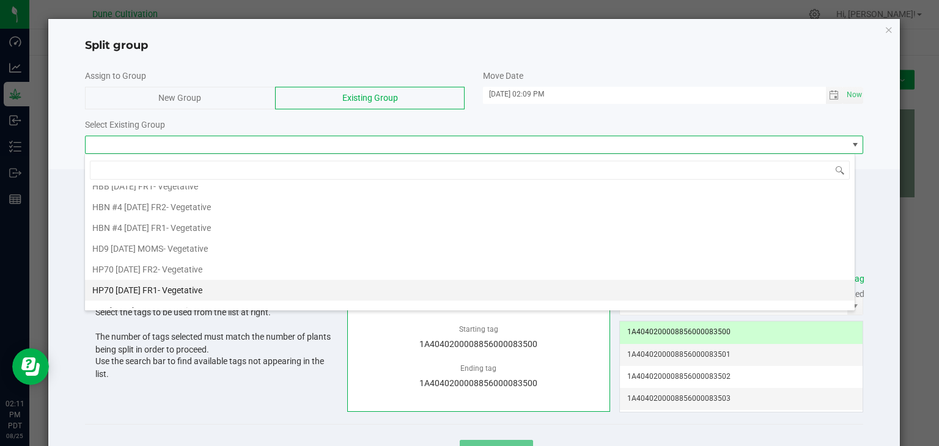
scroll to position [611, 0]
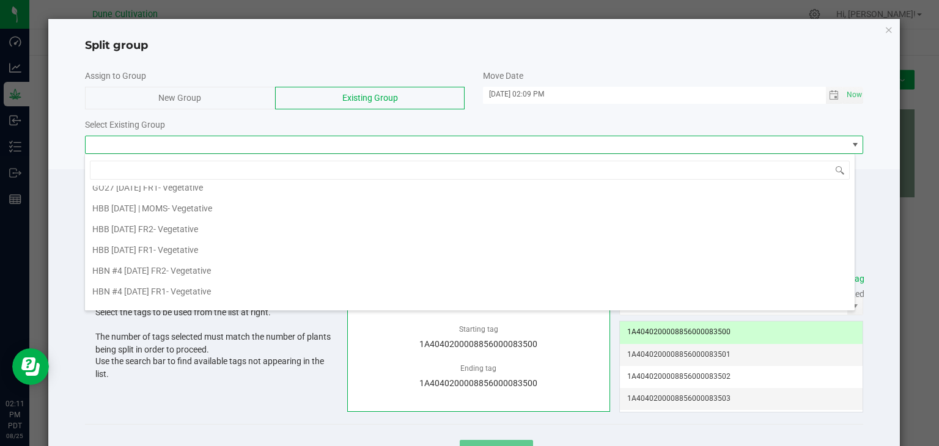
click at [134, 262] on div "HBN #4 [DATE] FR2 - Vegetative" at bounding box center [151, 271] width 119 height 18
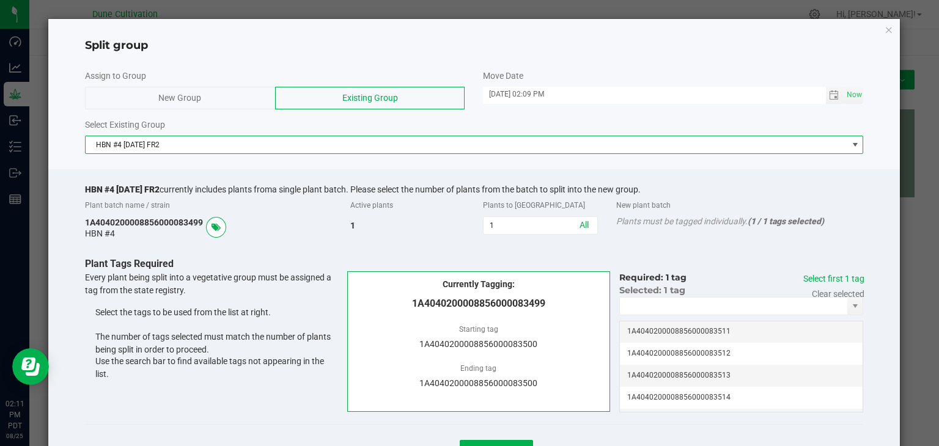
scroll to position [56, 0]
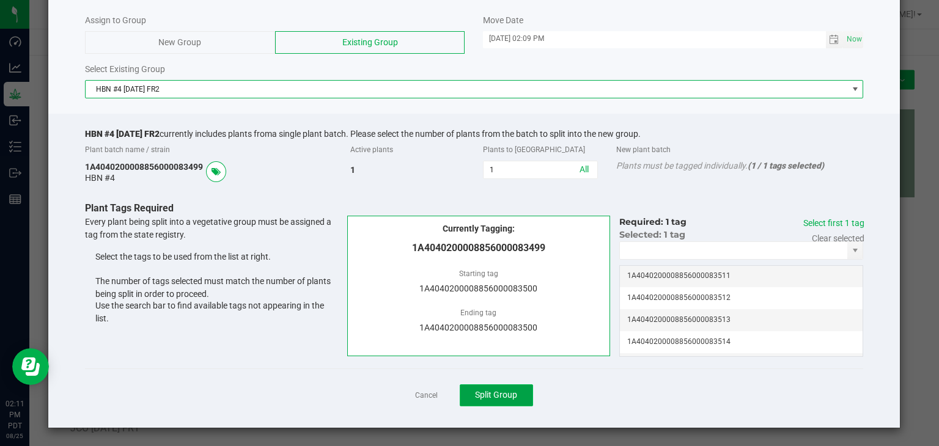
click at [495, 393] on span "Split Group" at bounding box center [496, 395] width 42 height 10
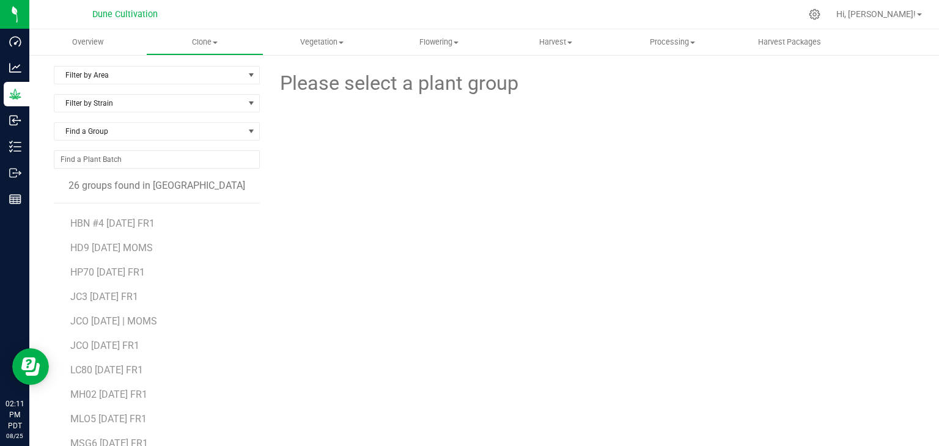
scroll to position [340, 0]
click at [126, 389] on span "PMZ [DATE] FR2" at bounding box center [105, 394] width 71 height 12
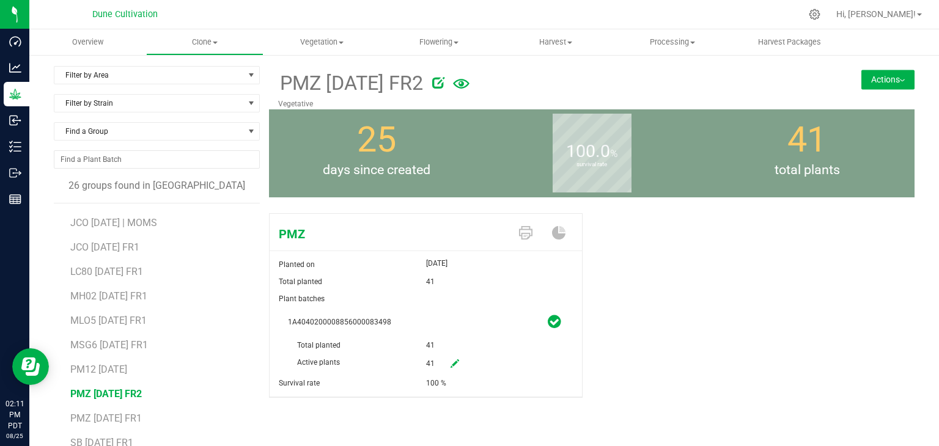
click at [876, 81] on button "Actions" at bounding box center [887, 80] width 53 height 20
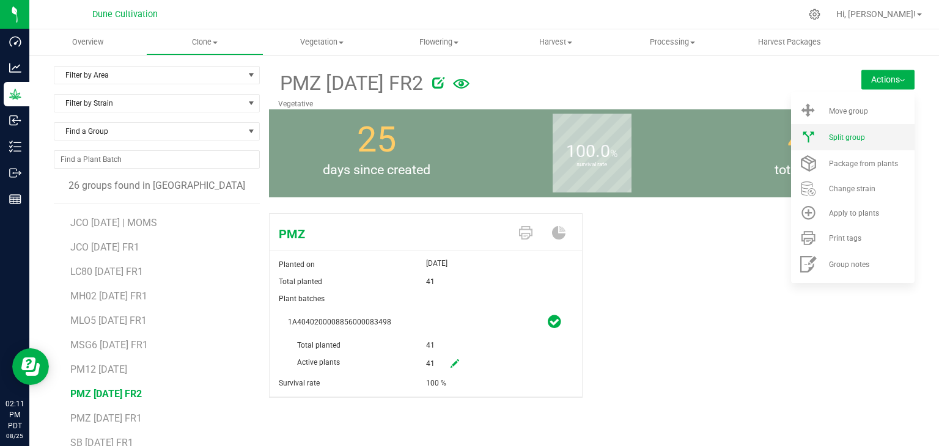
click at [829, 137] on span "Split group" at bounding box center [847, 137] width 36 height 9
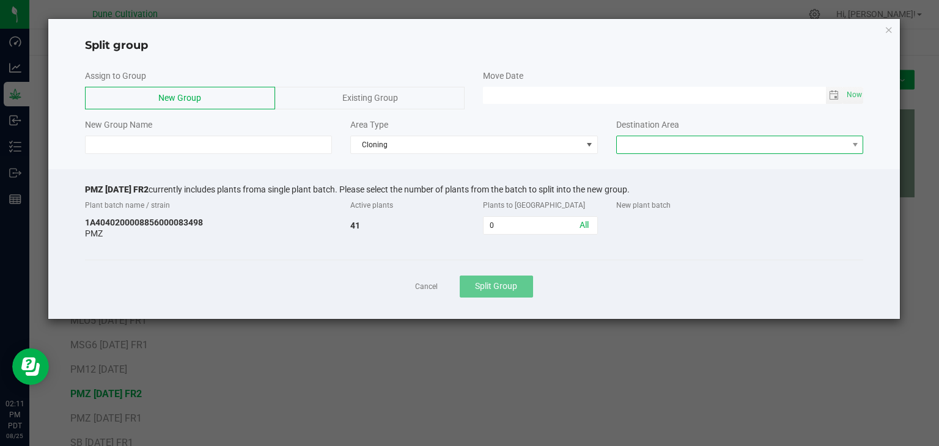
click at [714, 136] on span at bounding box center [732, 144] width 231 height 17
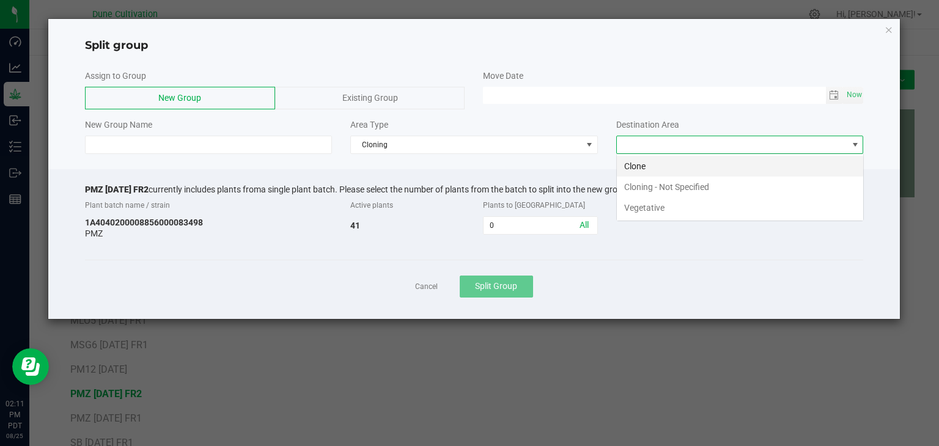
scroll to position [18, 247]
click at [645, 204] on li "Vegetative" at bounding box center [740, 207] width 246 height 21
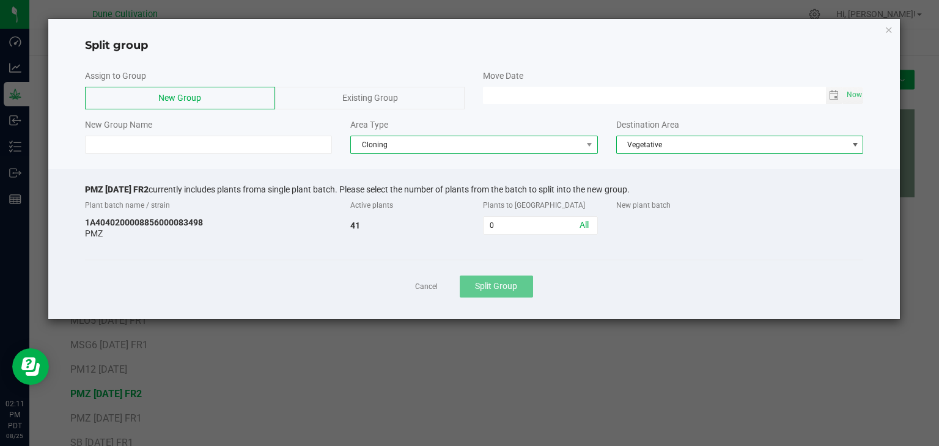
click at [501, 148] on span "Cloning" at bounding box center [466, 144] width 231 height 17
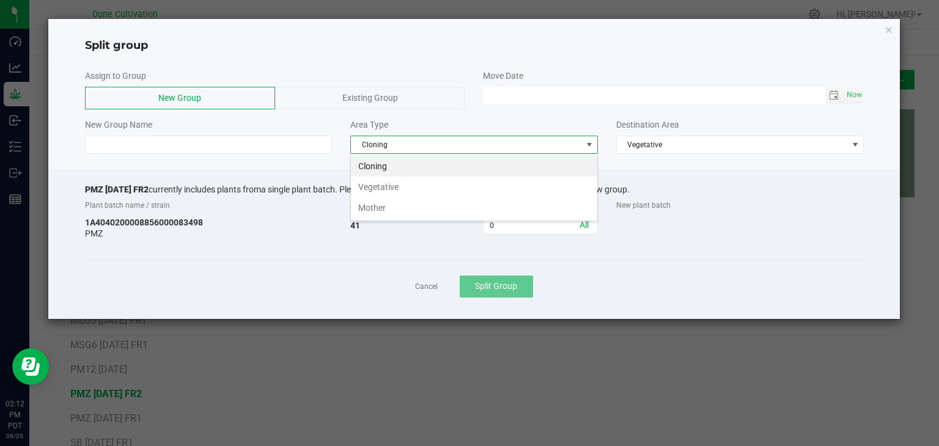
click at [368, 190] on li "Vegetative" at bounding box center [474, 187] width 246 height 21
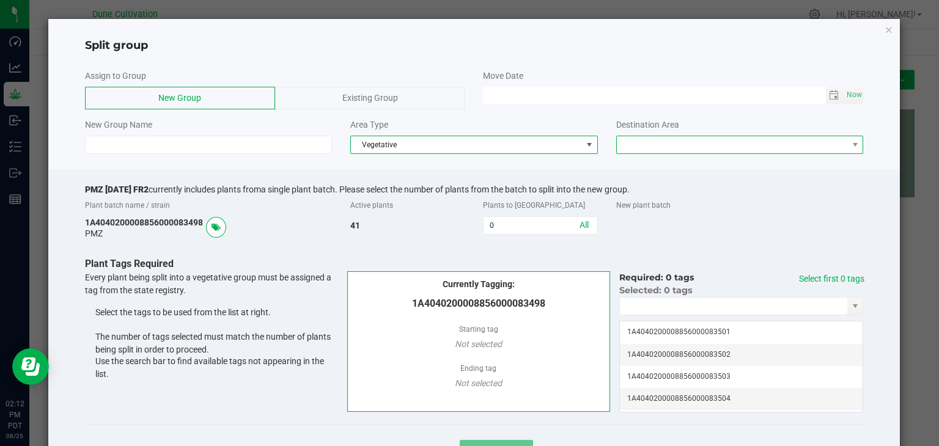
click at [654, 137] on span at bounding box center [732, 144] width 231 height 17
drag, startPoint x: 651, startPoint y: 164, endPoint x: 639, endPoint y: 172, distance: 13.7
click at [650, 164] on li "Vegetative" at bounding box center [731, 166] width 243 height 21
click at [579, 223] on link "All" at bounding box center [583, 225] width 9 height 10
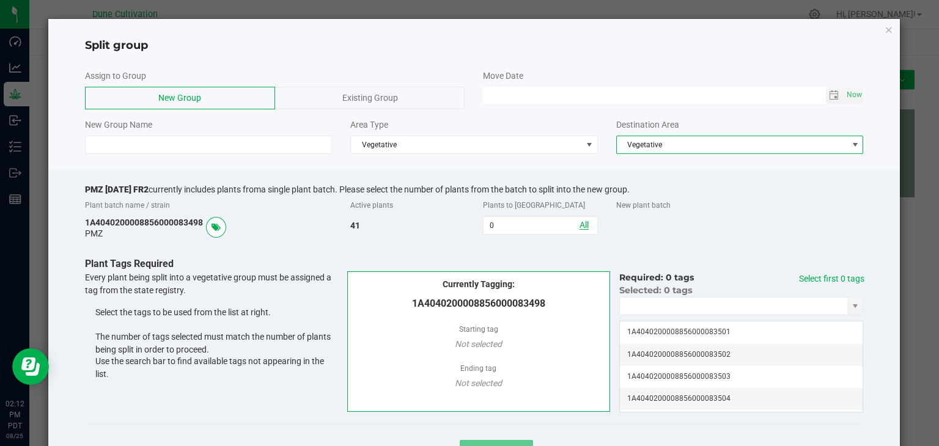
type input "41"
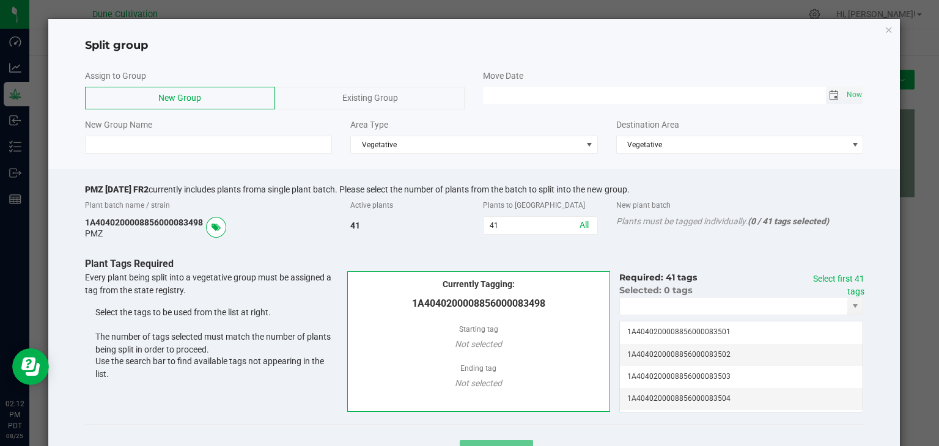
click at [829, 93] on span "Toggle calendar" at bounding box center [834, 95] width 10 height 10
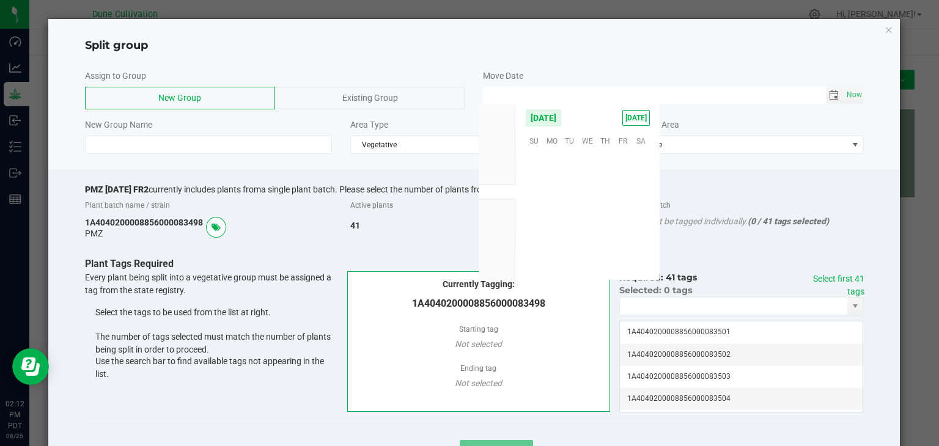
scroll to position [198090, 0]
click at [618, 201] on span "15" at bounding box center [623, 197] width 18 height 19
type input "[DATE] 12:00 AM"
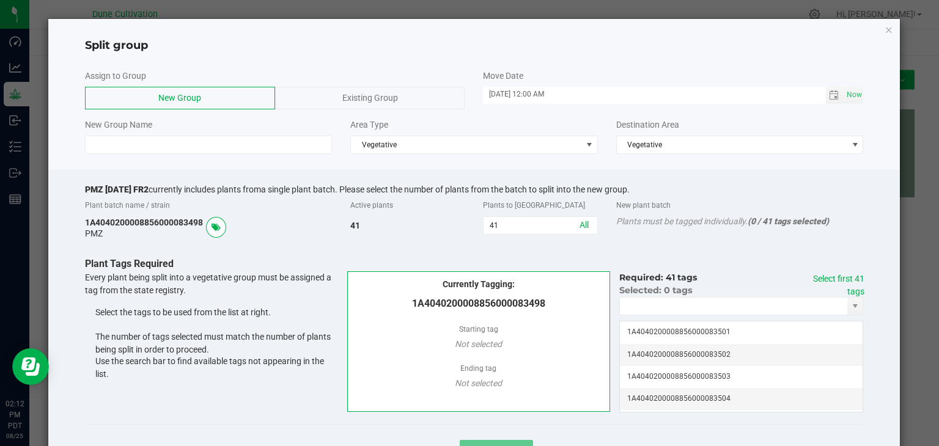
click at [335, 93] on div "Existing Group" at bounding box center [370, 98] width 190 height 23
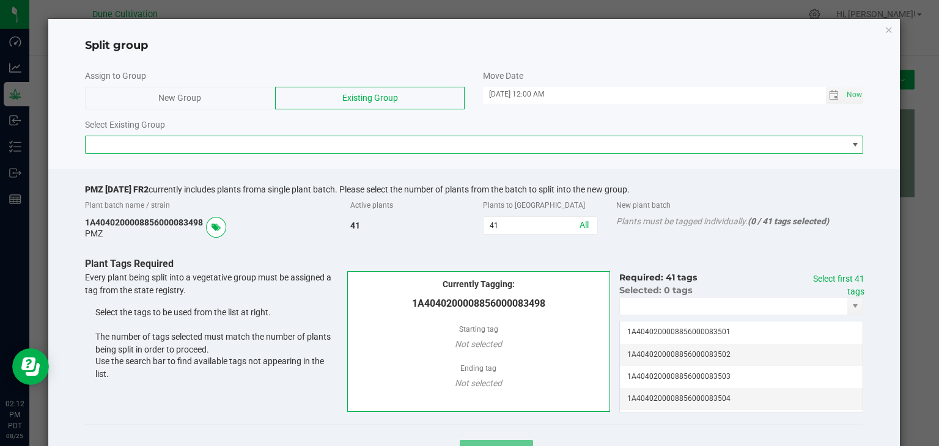
click at [293, 145] on span at bounding box center [467, 144] width 762 height 17
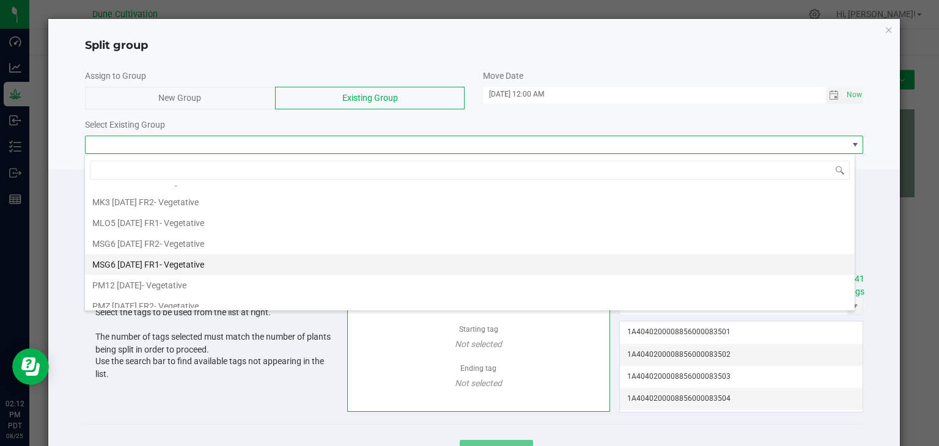
scroll to position [978, 0]
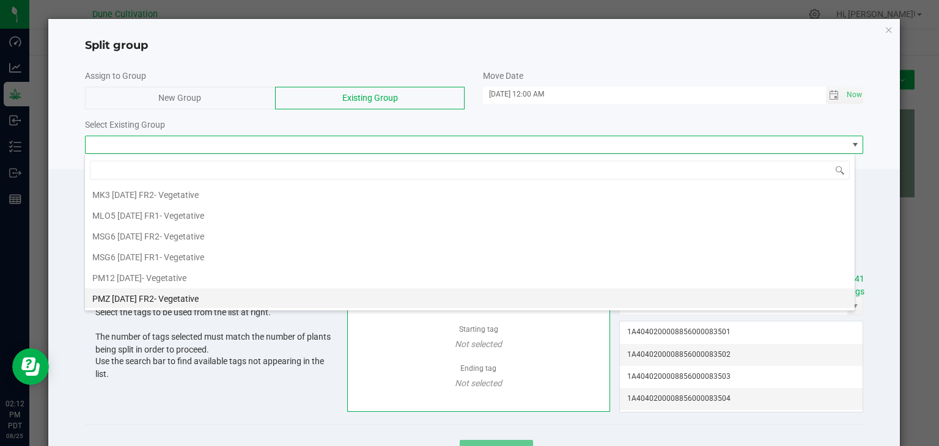
click at [154, 294] on span "PMZ [DATE] FR2" at bounding box center [123, 299] width 62 height 10
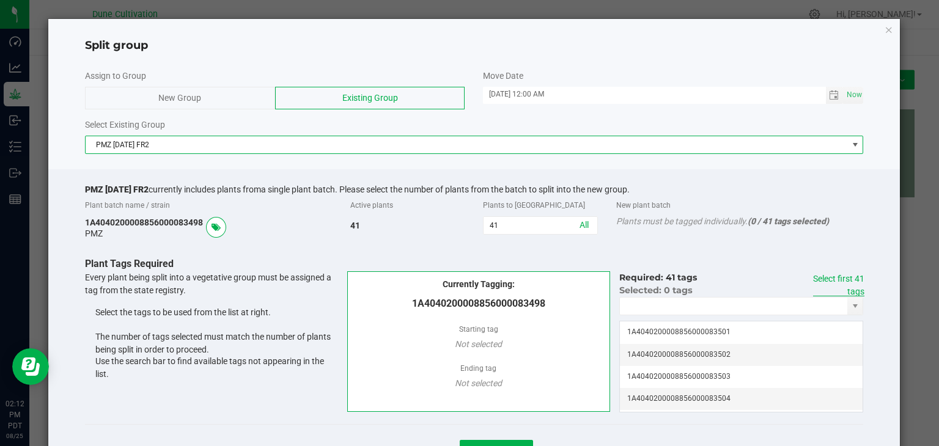
click at [840, 281] on link "Select first 41 tags" at bounding box center [838, 285] width 51 height 23
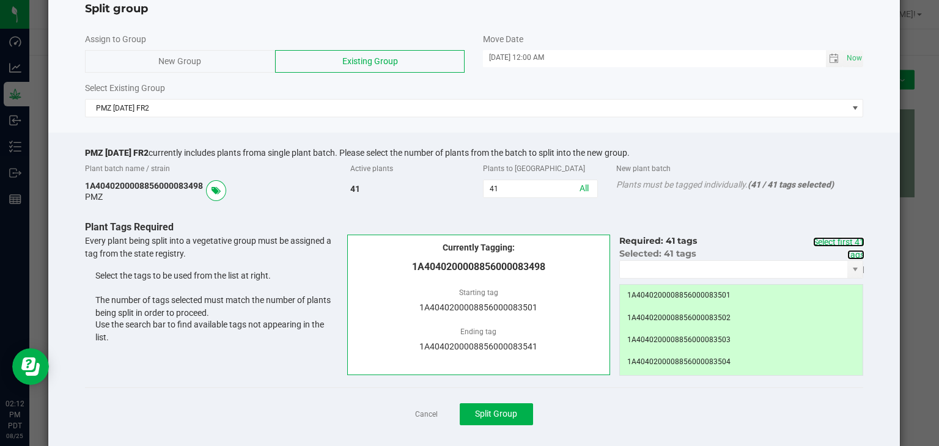
scroll to position [56, 0]
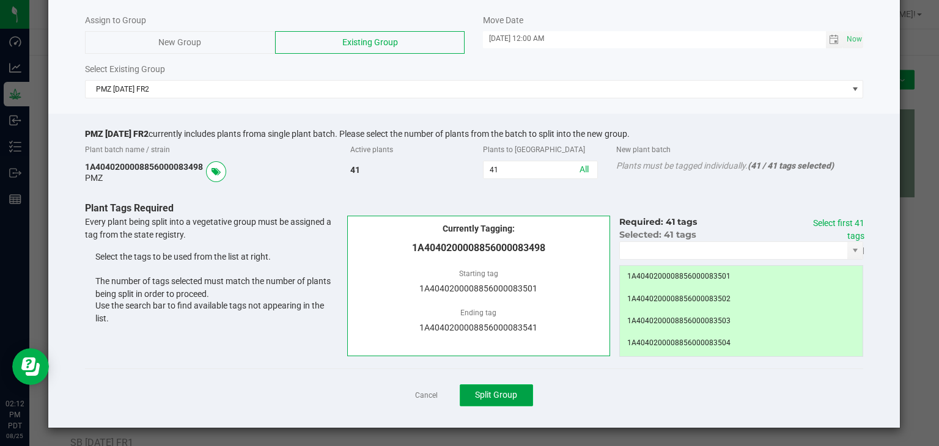
click at [507, 401] on button "Split Group" at bounding box center [496, 395] width 73 height 22
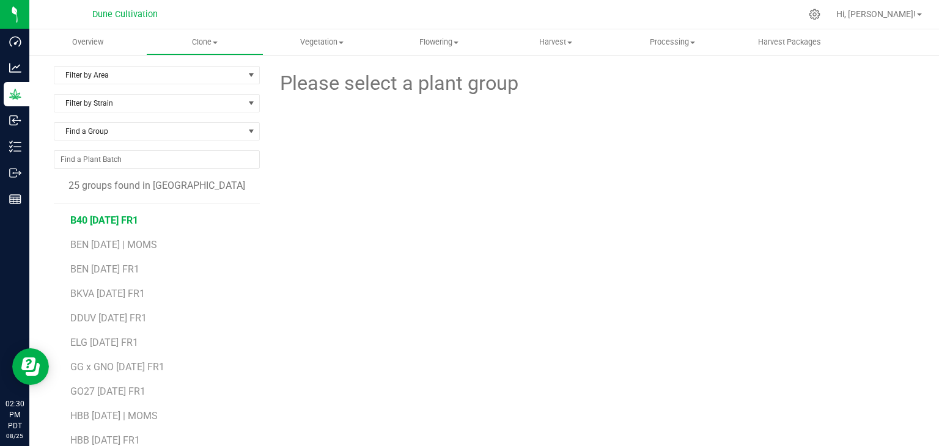
click at [105, 220] on span "B40 [DATE] FR1" at bounding box center [104, 220] width 68 height 12
